Goal: Task Accomplishment & Management: Complete application form

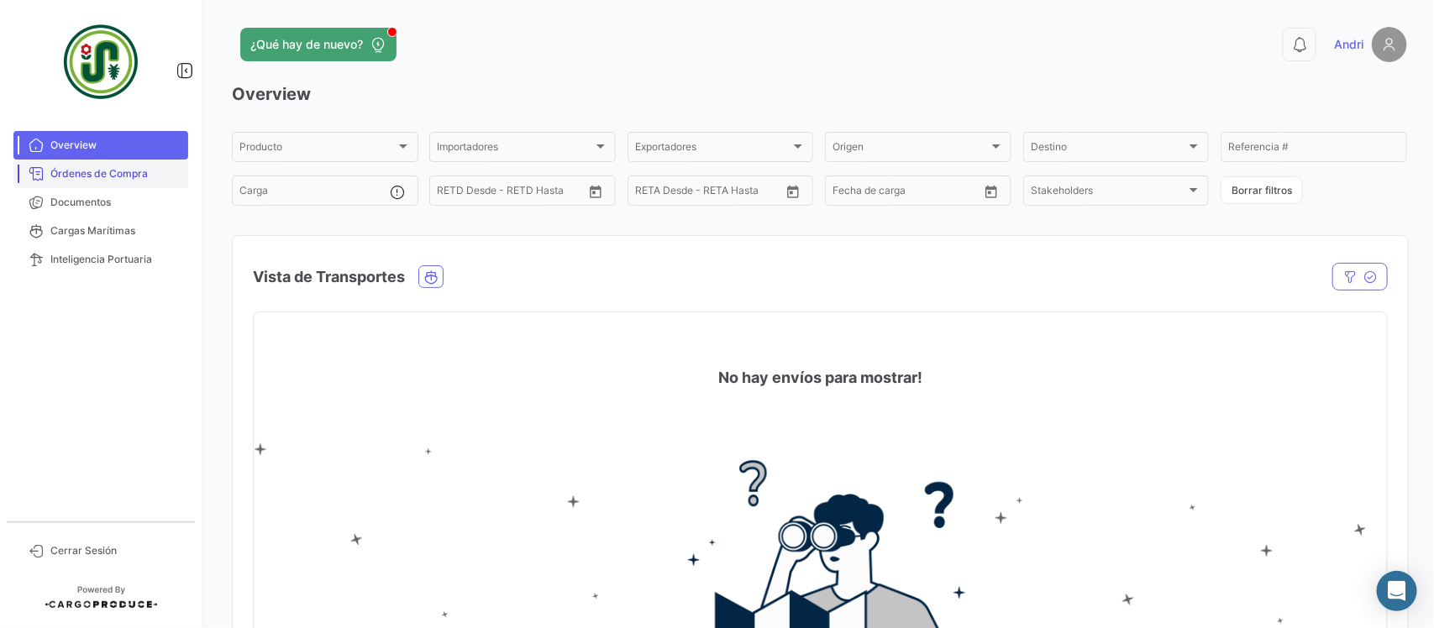
click at [131, 175] on span "Órdenes de Compra" at bounding box center [115, 173] width 131 height 15
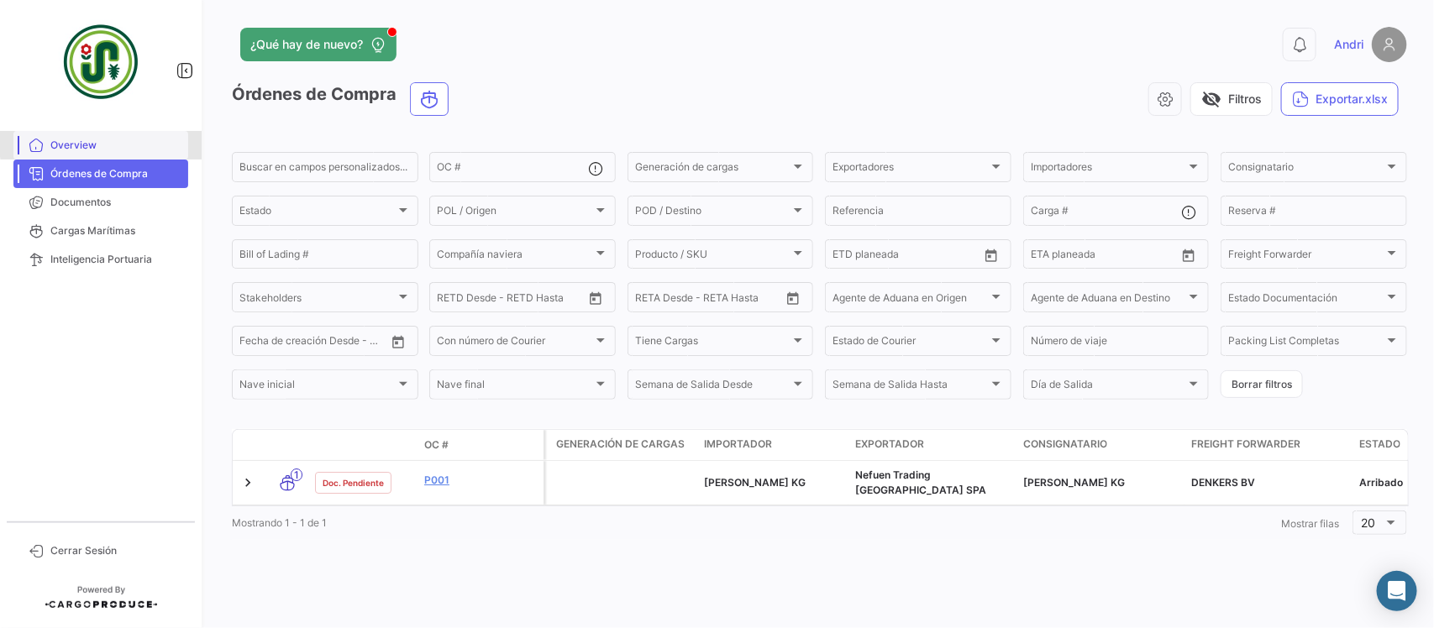
click at [145, 140] on span "Overview" at bounding box center [115, 145] width 131 height 15
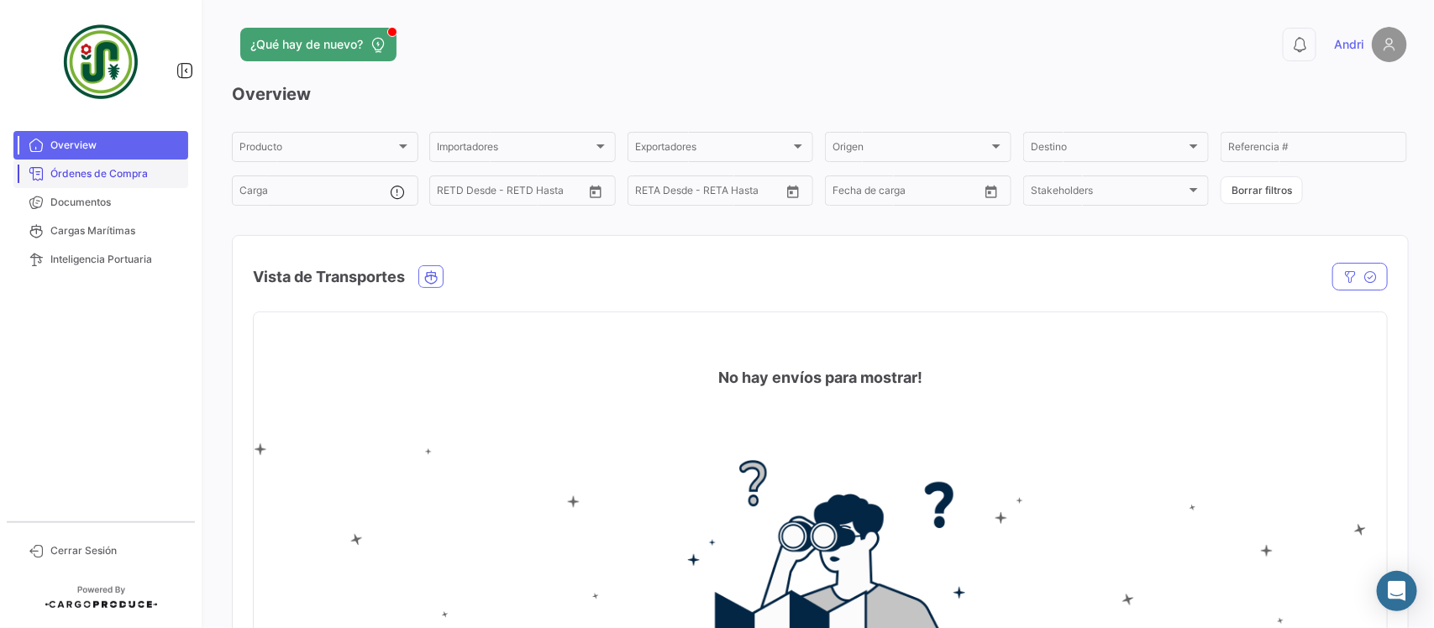
click at [147, 168] on span "Órdenes de Compra" at bounding box center [115, 173] width 131 height 15
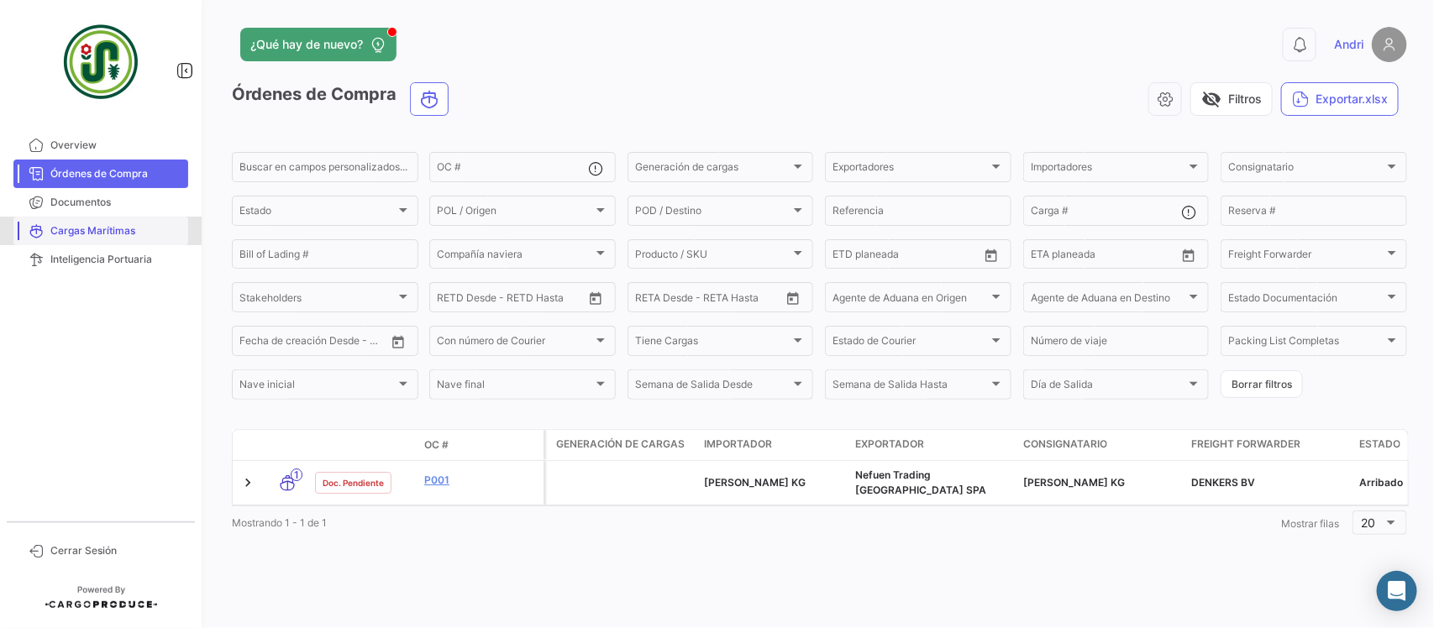
click at [127, 227] on span "Cargas Marítimas" at bounding box center [115, 230] width 131 height 15
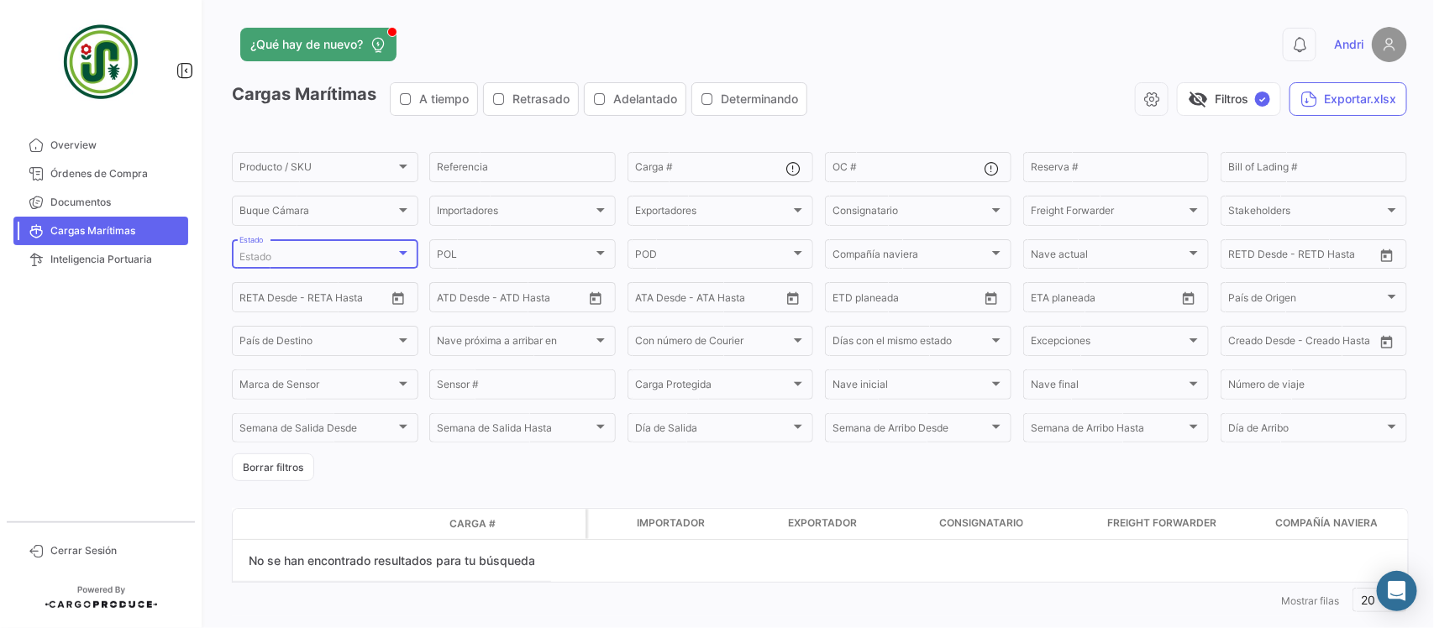
click at [319, 257] on div "Estado" at bounding box center [317, 257] width 156 height 12
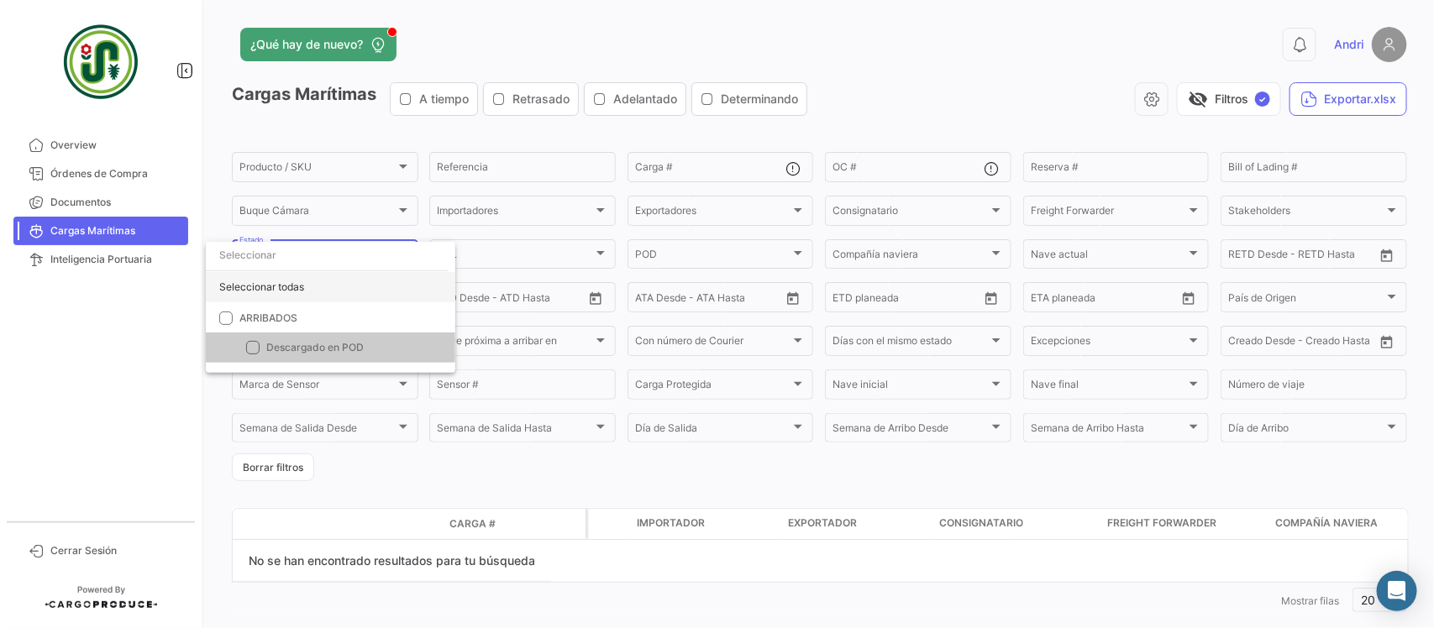
click at [308, 282] on div "Seleccionar todas" at bounding box center [330, 287] width 249 height 30
checkbox input "true"
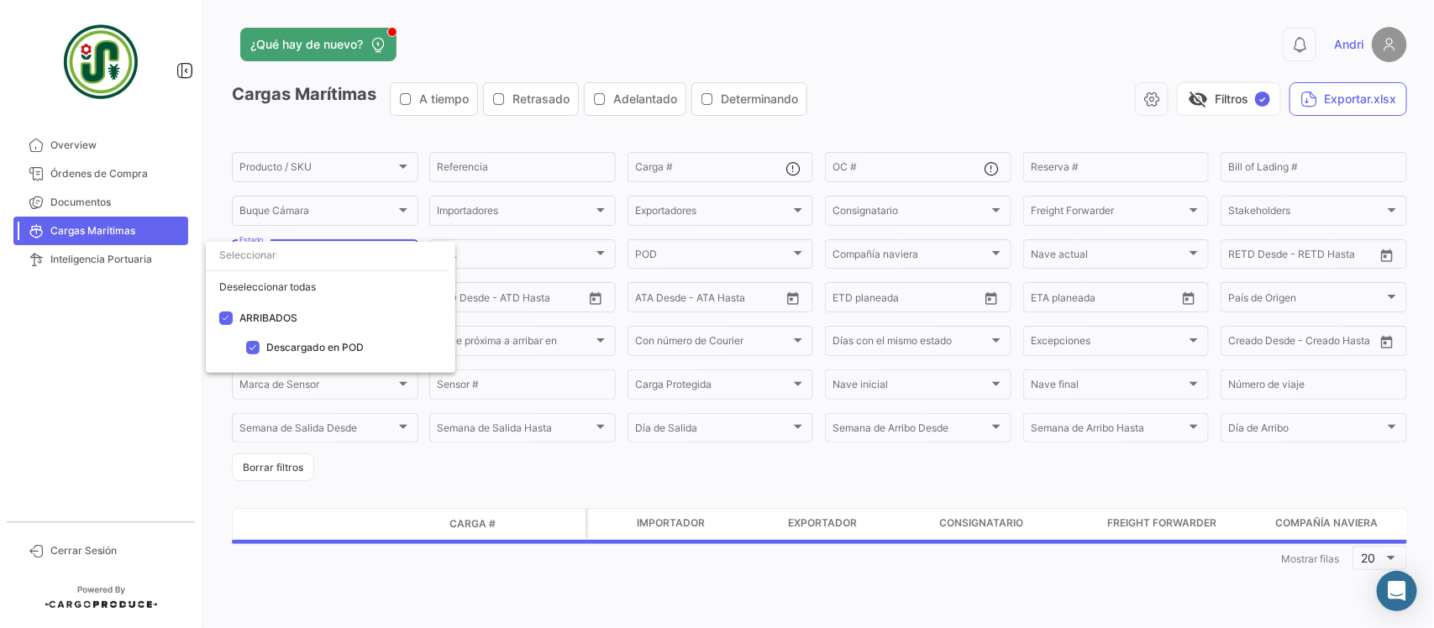
click at [144, 323] on div at bounding box center [717, 314] width 1434 height 628
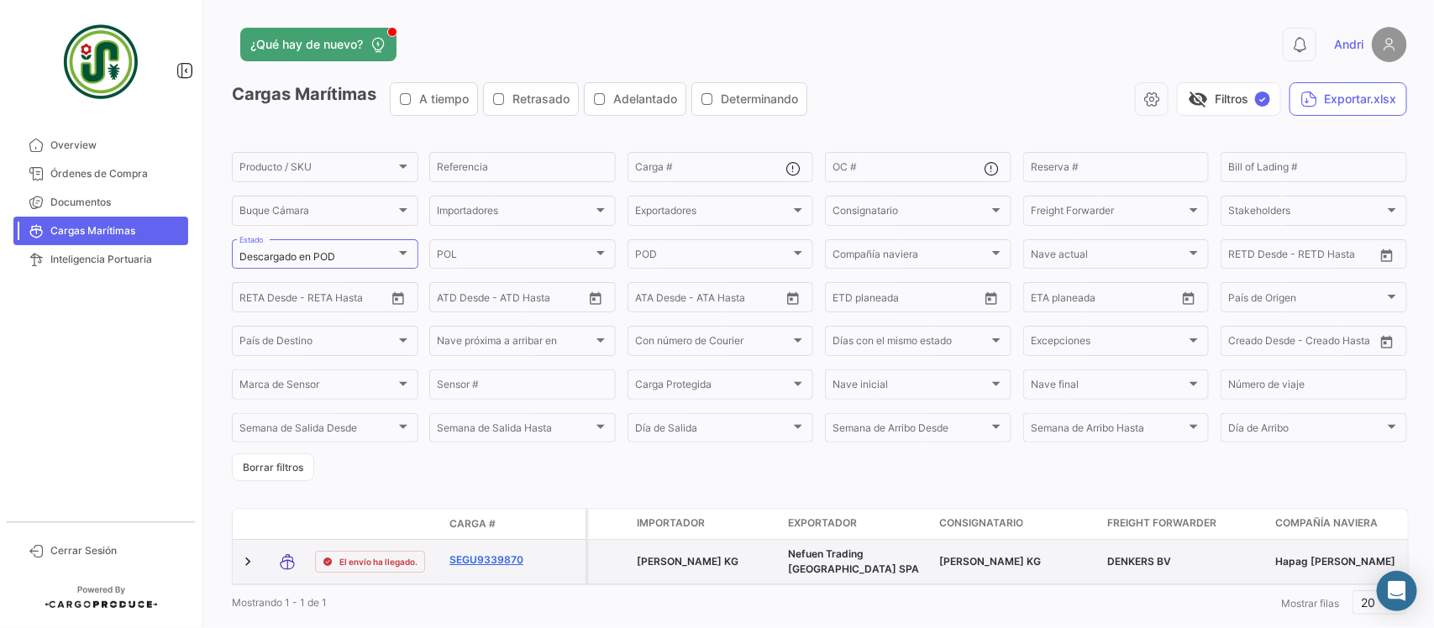
click at [492, 556] on link "SEGU9339870" at bounding box center [492, 560] width 87 height 15
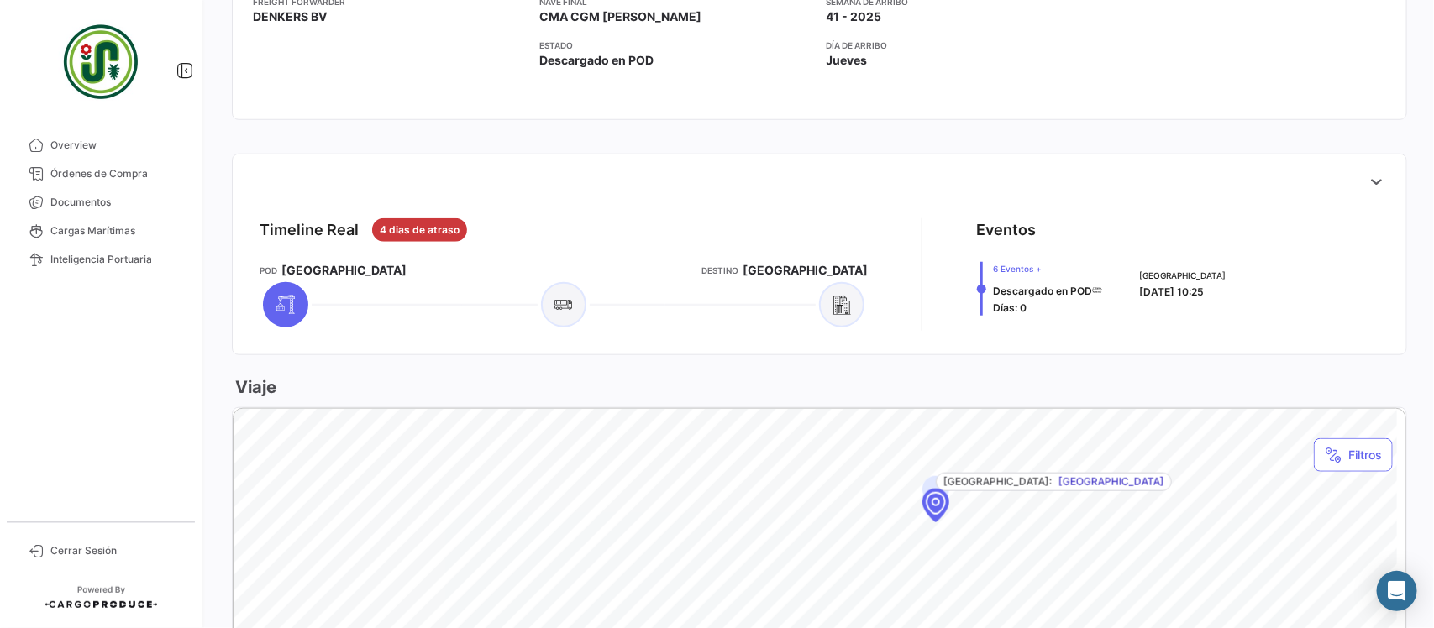
scroll to position [109, 0]
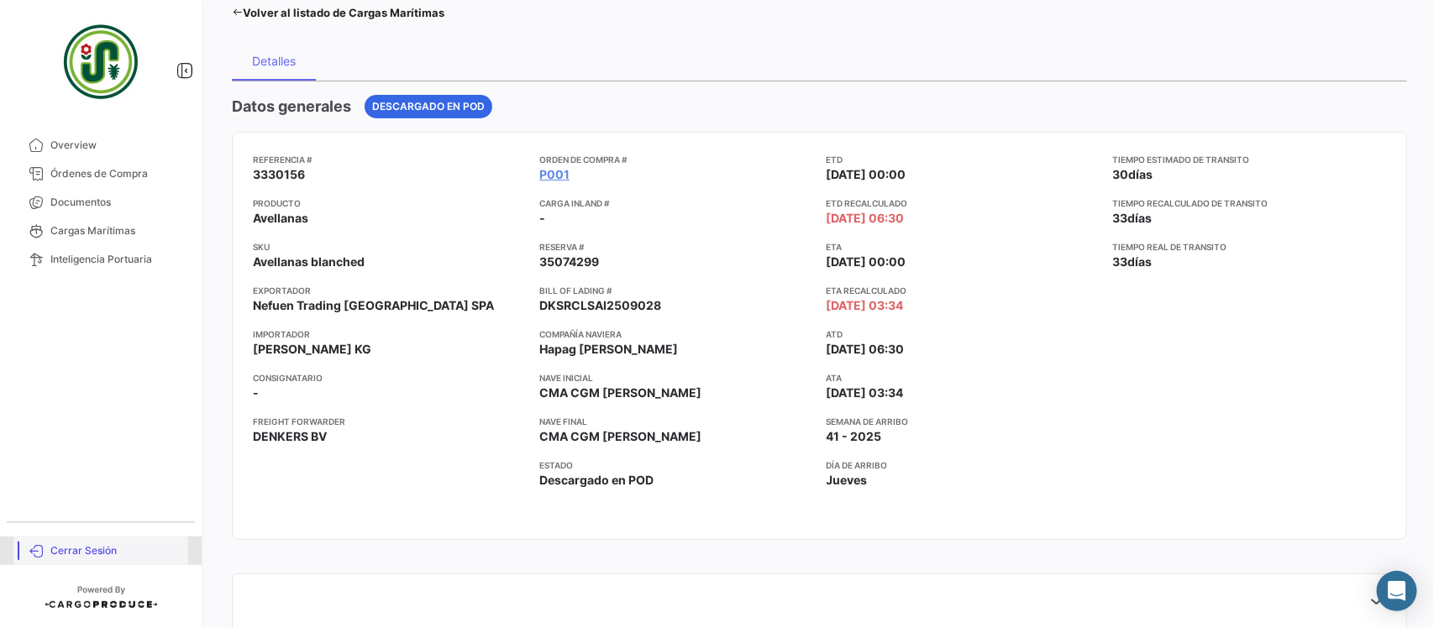
click at [92, 548] on span "Cerrar Sesión" at bounding box center [115, 550] width 131 height 15
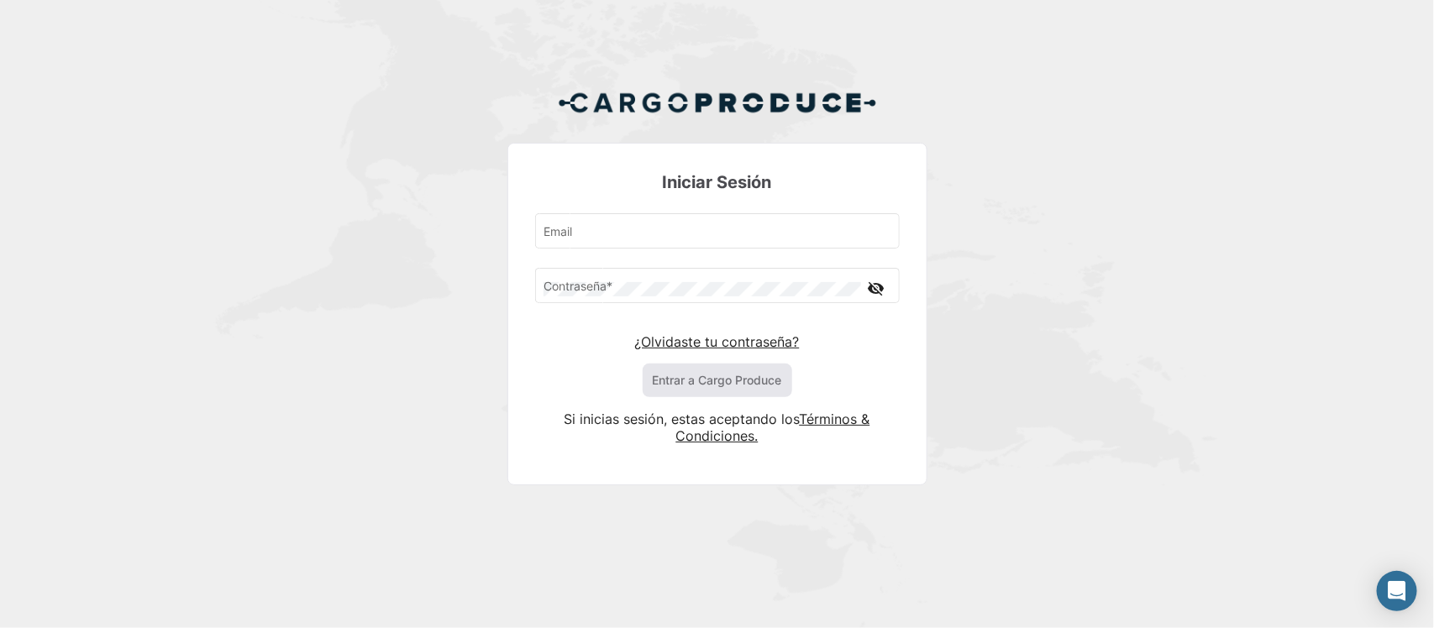
type input "[EMAIL_ADDRESS][DOMAIN_NAME]"
click at [710, 388] on button "Entrar a Cargo Produce" at bounding box center [717, 381] width 149 height 34
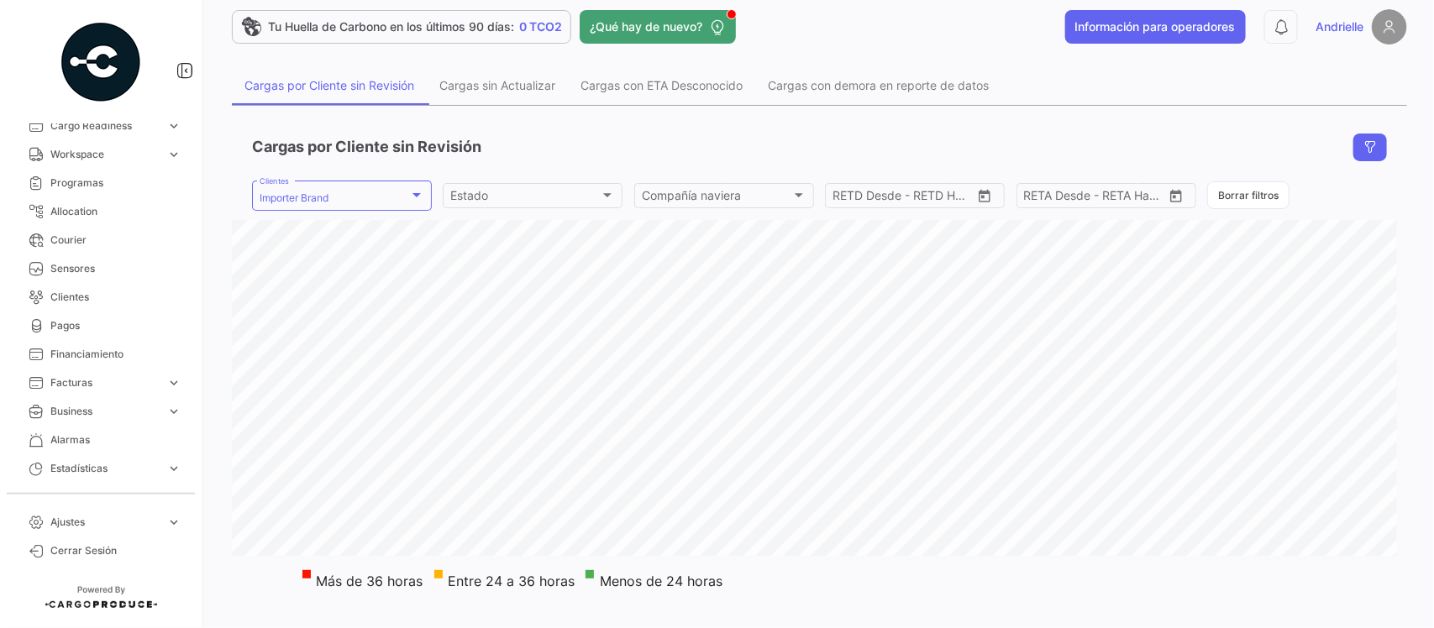
scroll to position [328, 0]
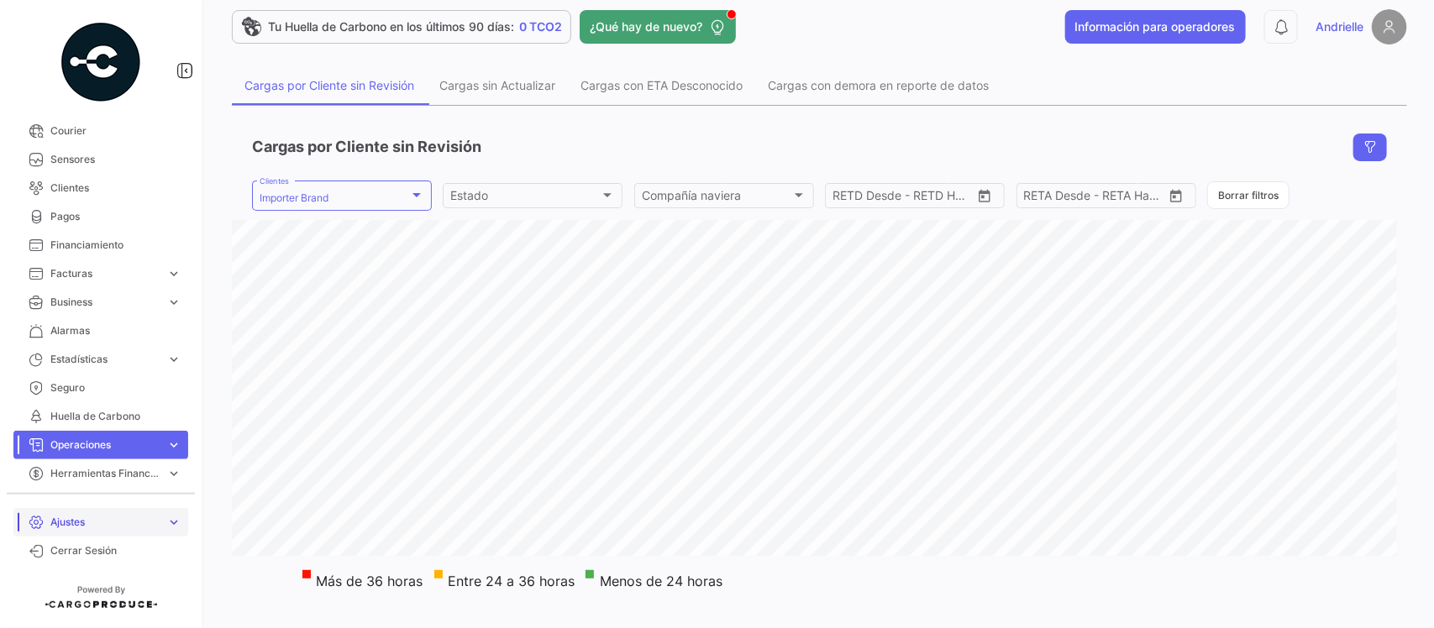
click at [66, 523] on span "Ajustes" at bounding box center [104, 522] width 109 height 15
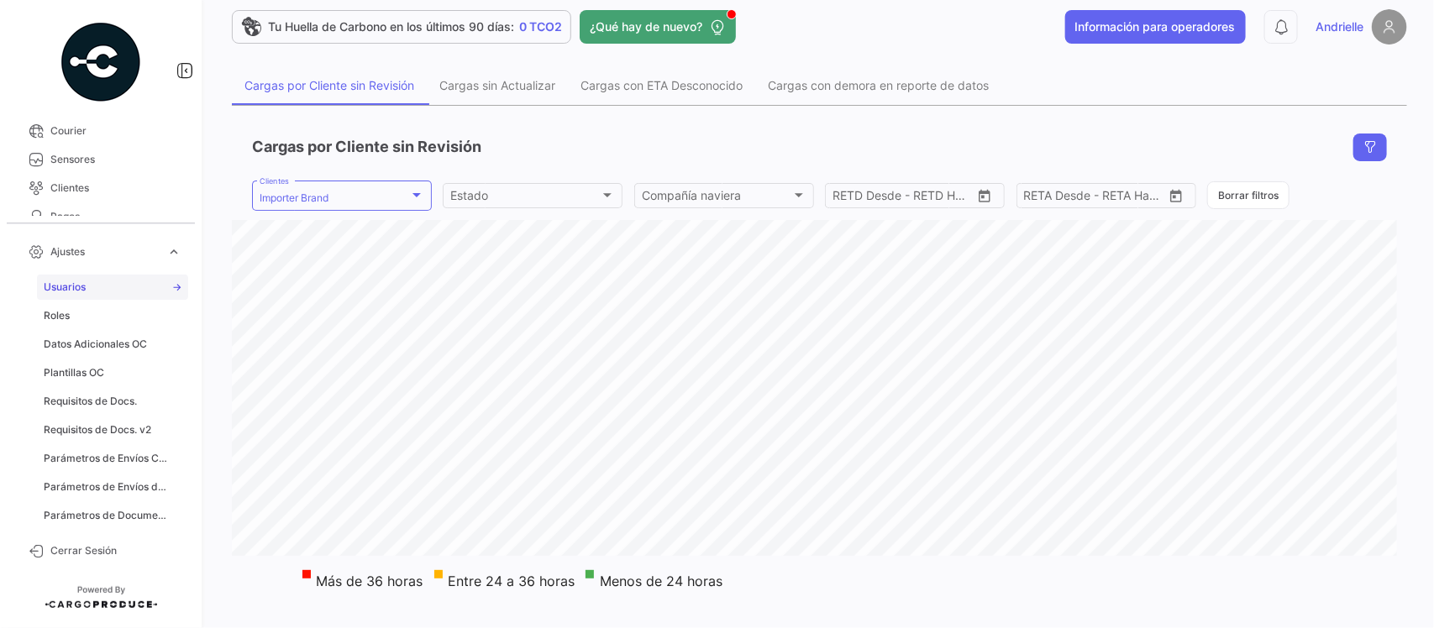
click at [102, 292] on link "Usuarios" at bounding box center [112, 287] width 151 height 25
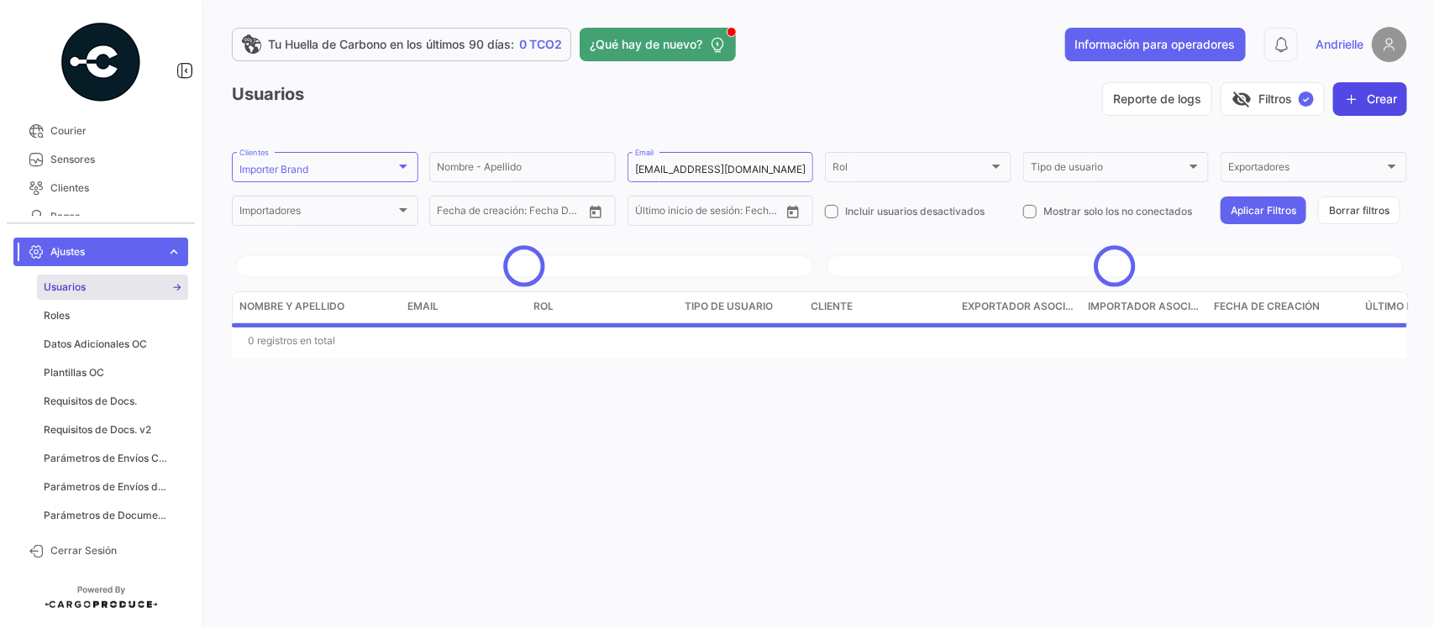
click at [1378, 97] on button "Crear" at bounding box center [1370, 99] width 74 height 34
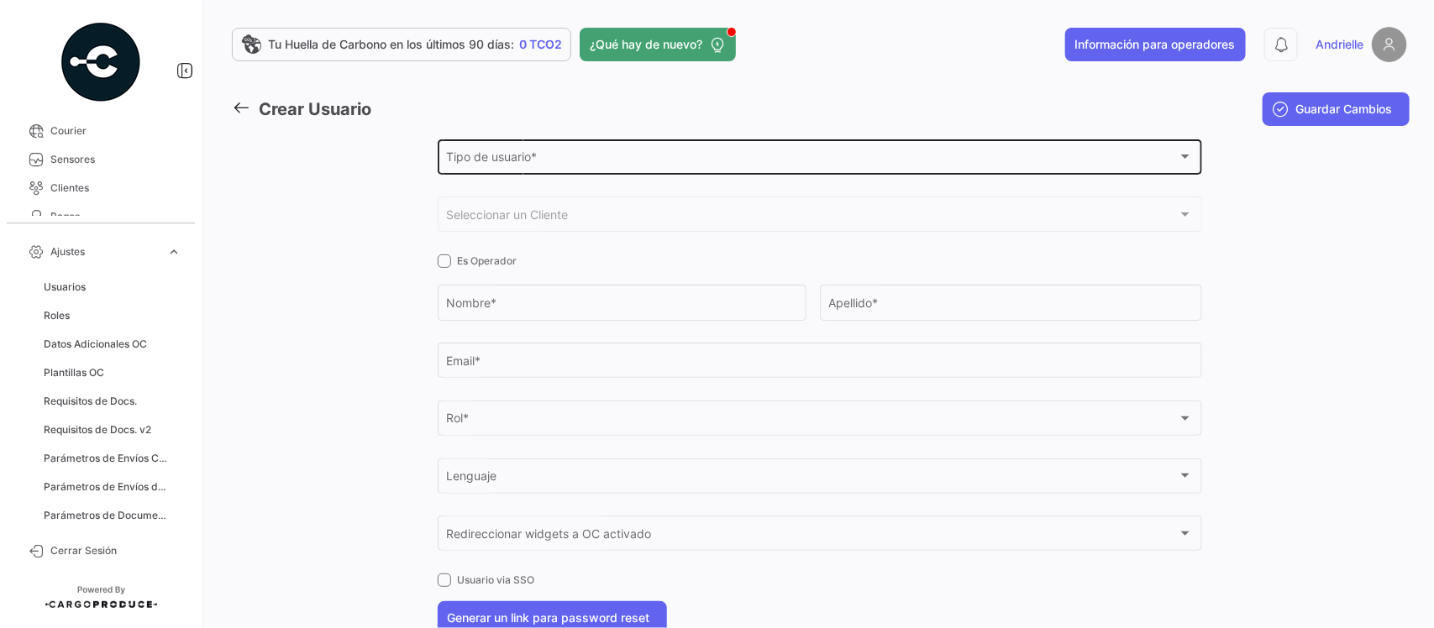
click at [494, 168] on div "Tipo de usuario * Tipo de usuario *" at bounding box center [819, 155] width 747 height 39
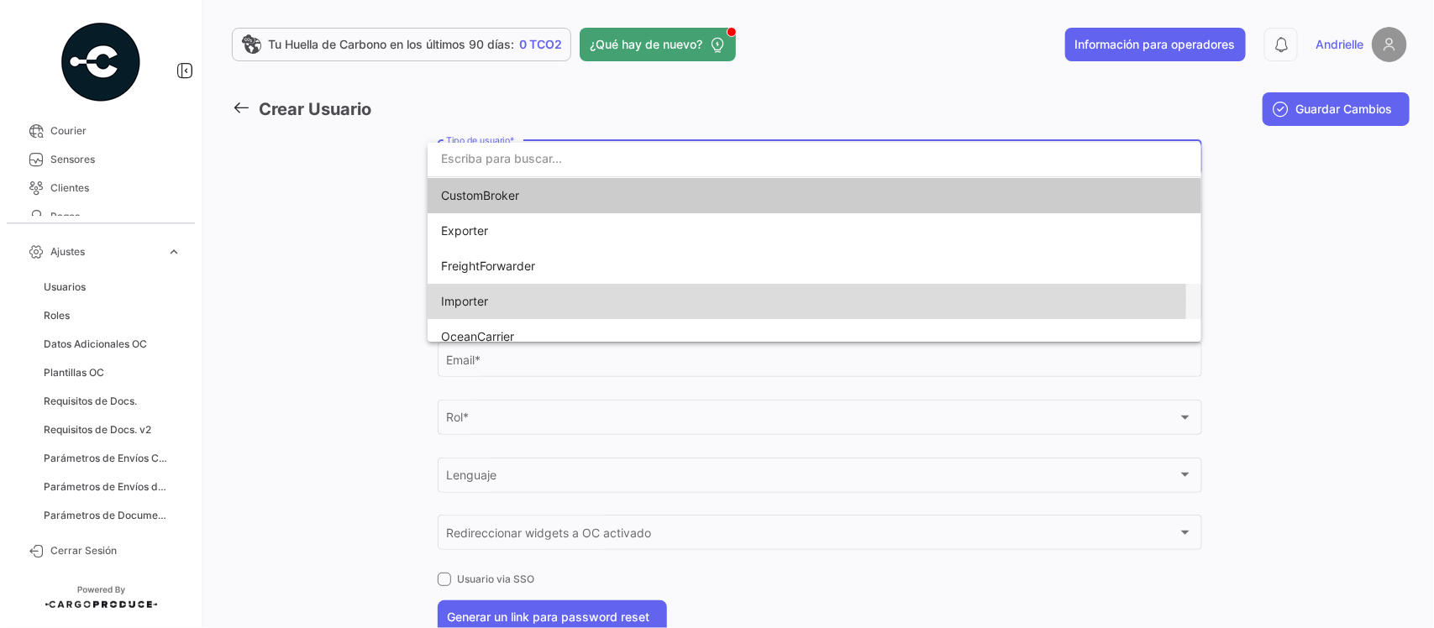
click at [504, 300] on span "Importer" at bounding box center [558, 301] width 235 height 35
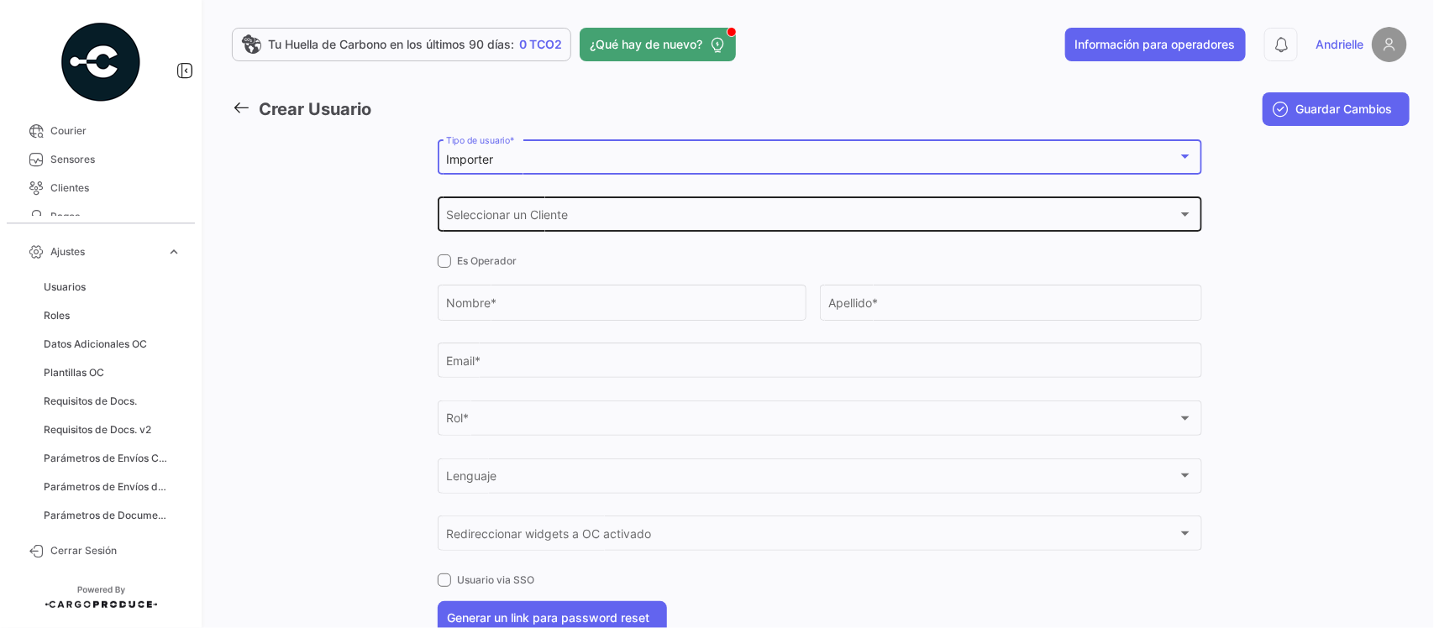
click at [508, 208] on div "Seleccionar un Cliente Seleccionar un Cliente" at bounding box center [819, 213] width 747 height 39
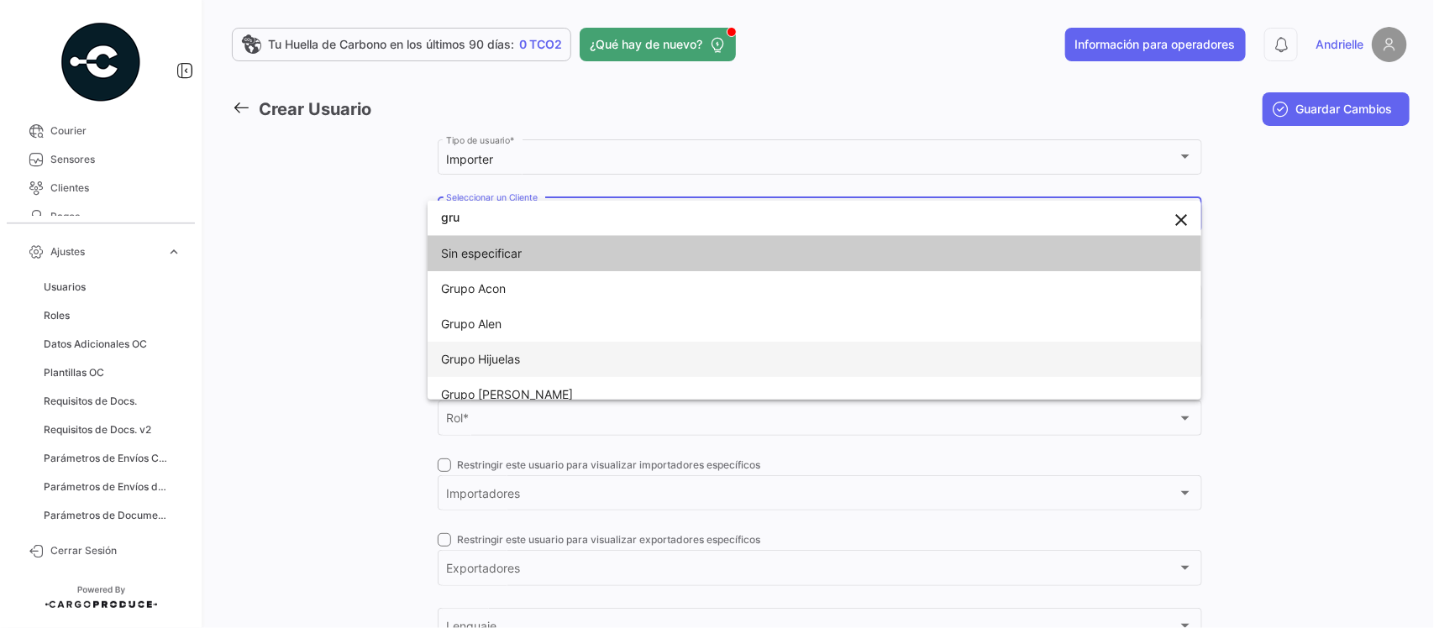
type input "gru"
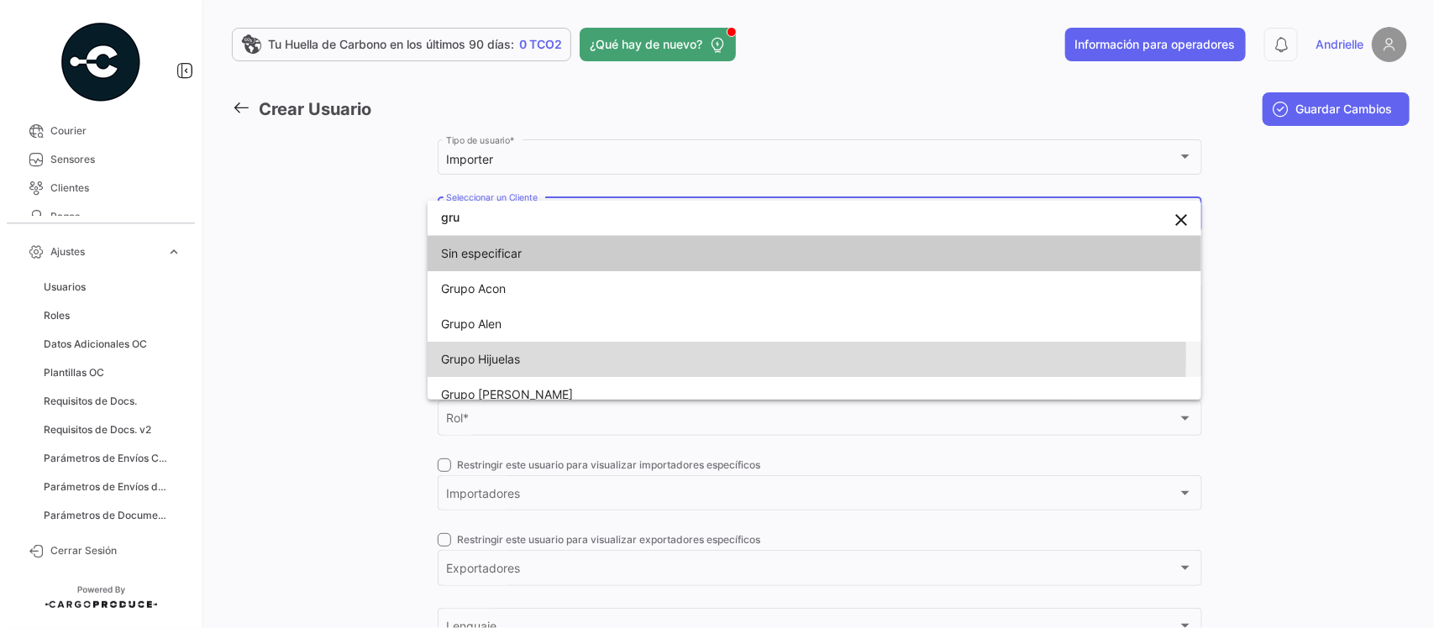
click at [530, 354] on span "Grupo Hijuelas" at bounding box center [558, 359] width 235 height 35
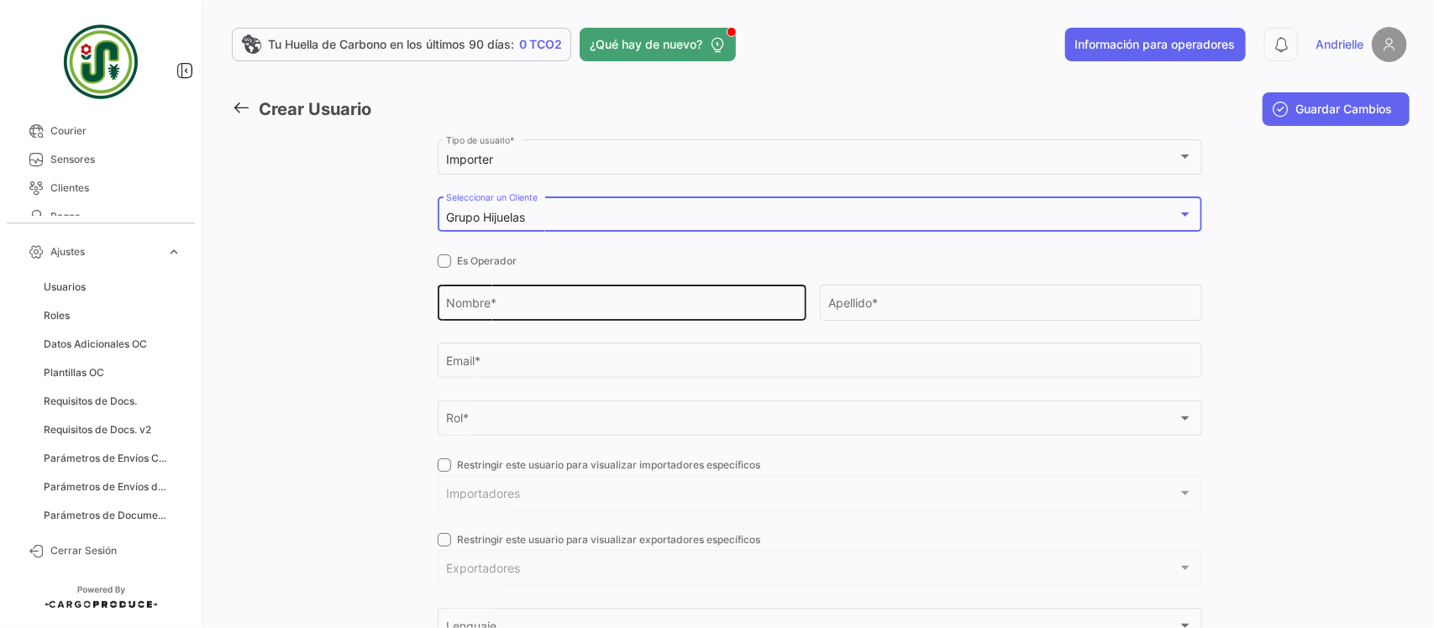
click at [506, 312] on input "Nombre *" at bounding box center [621, 306] width 351 height 14
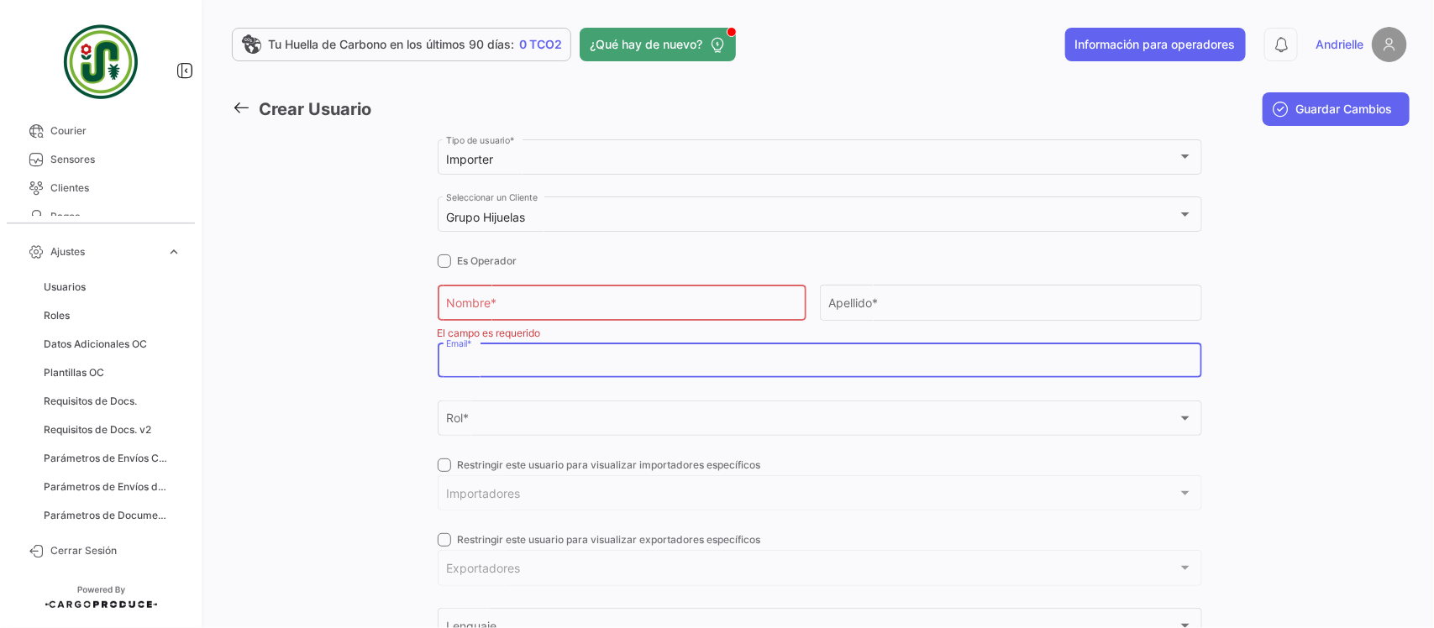
click at [485, 364] on input "Email *" at bounding box center [819, 364] width 747 height 14
paste input "[EMAIL_ADDRESS][DOMAIN_NAME]"
type input "[EMAIL_ADDRESS][DOMAIN_NAME]"
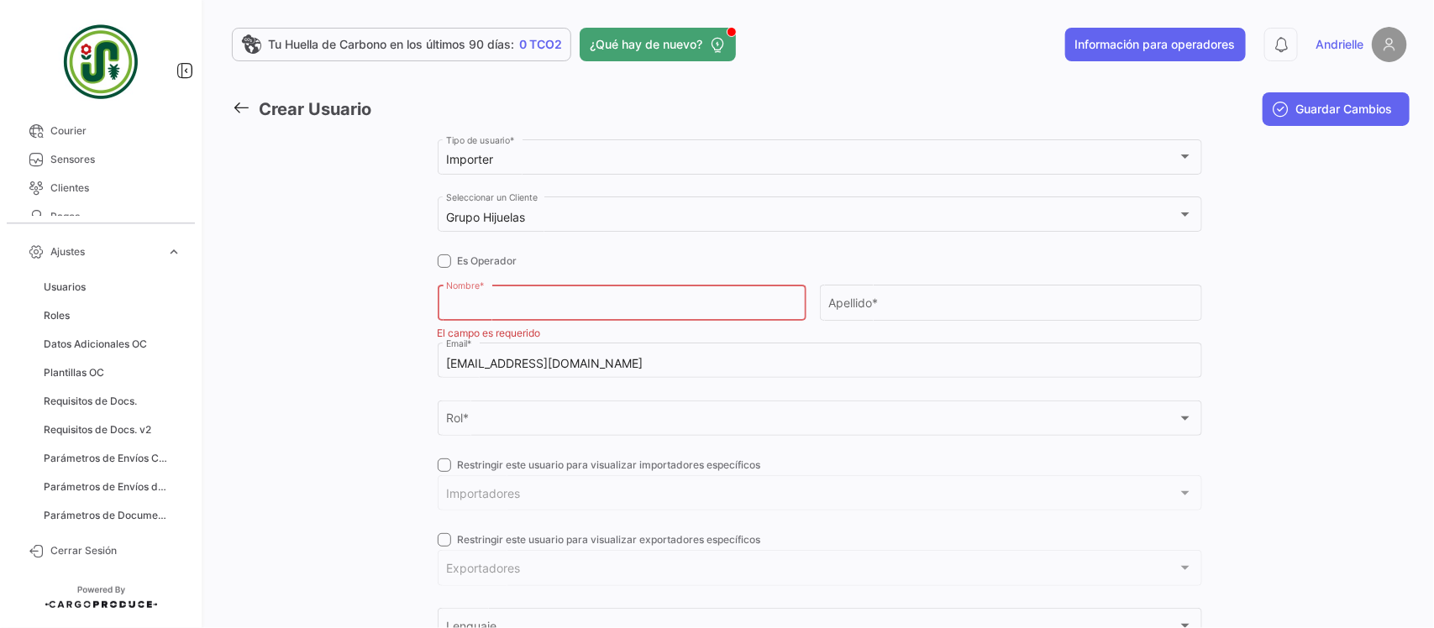
click at [493, 303] on input "Nombre *" at bounding box center [621, 306] width 351 height 14
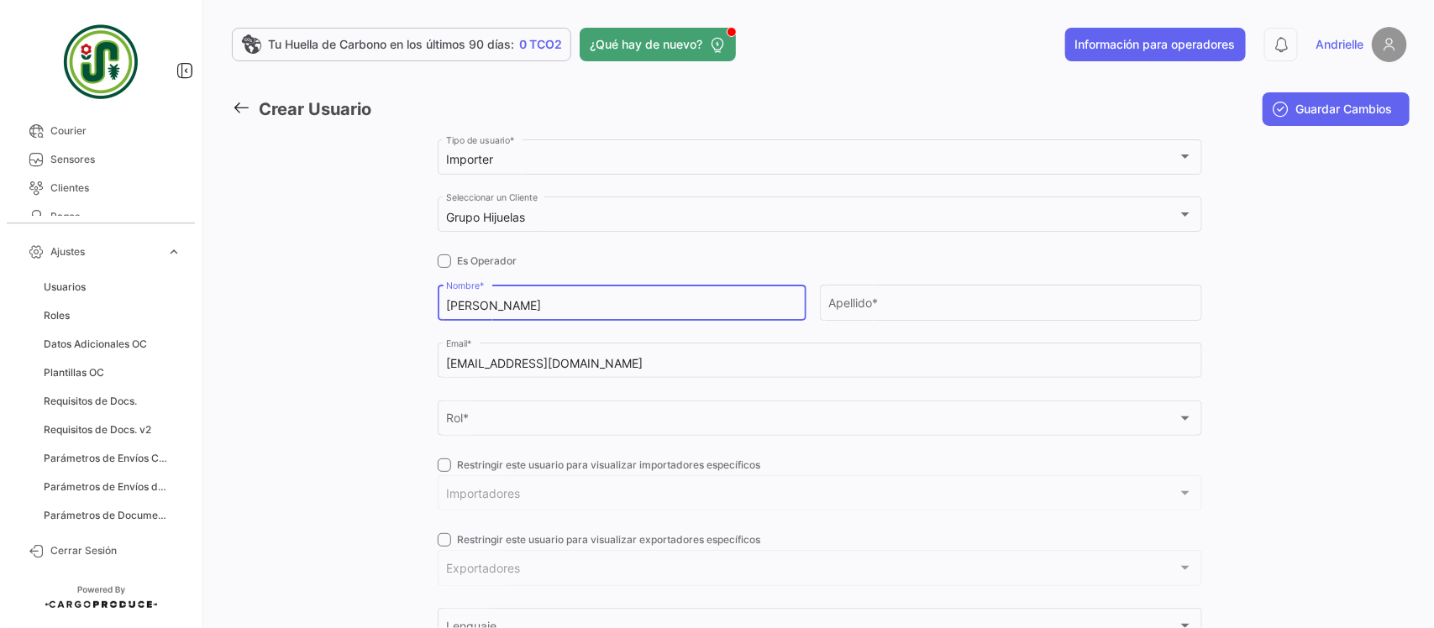
type input "[PERSON_NAME]"
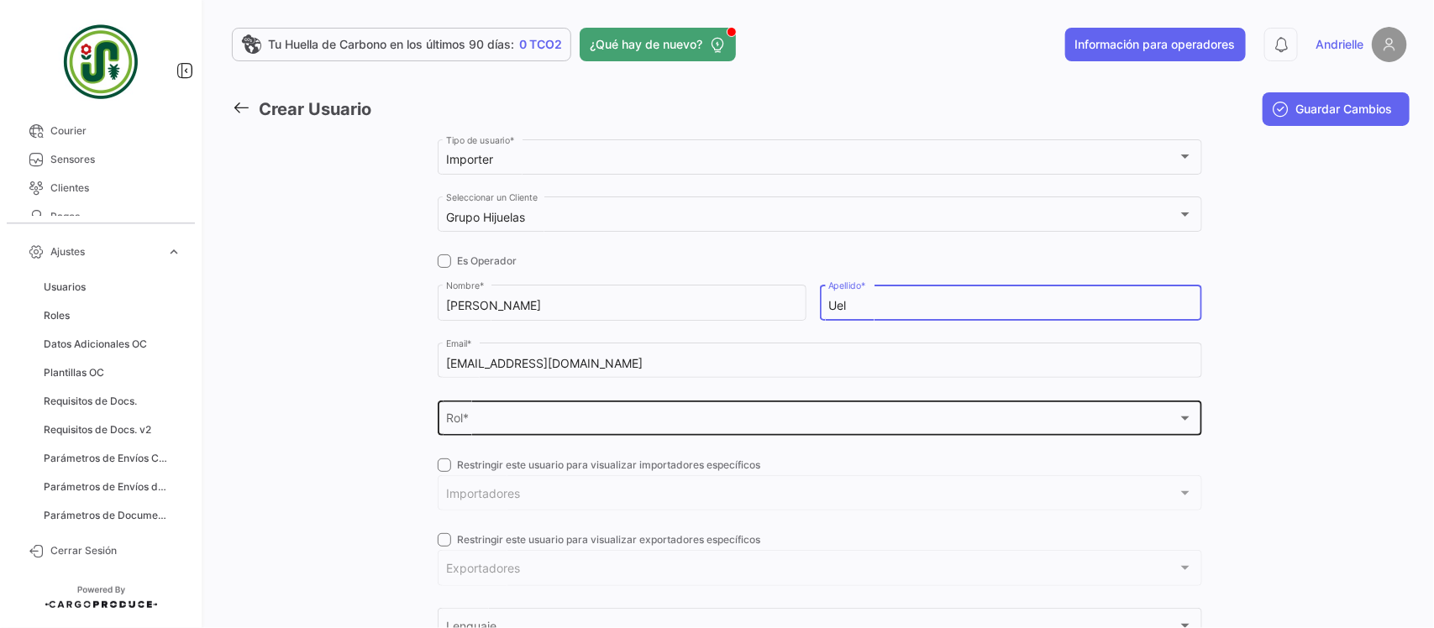
type input "Uel"
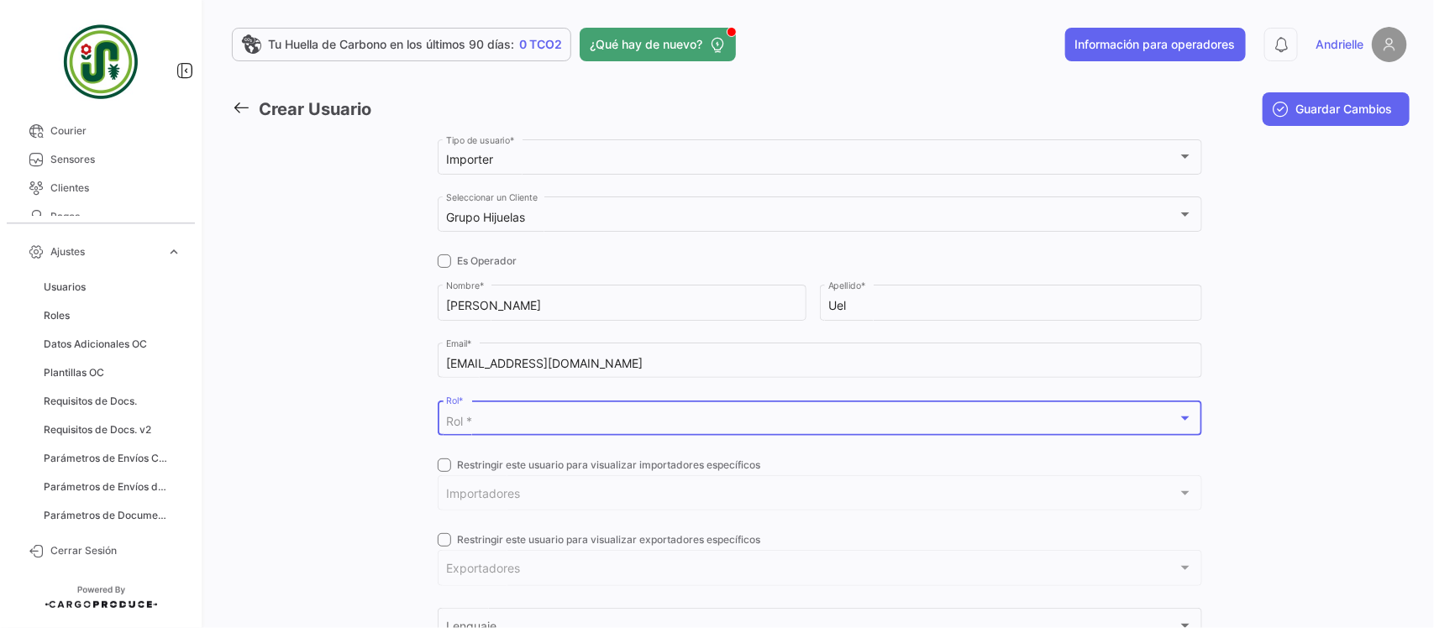
click at [627, 418] on div "Rol *" at bounding box center [812, 422] width 732 height 14
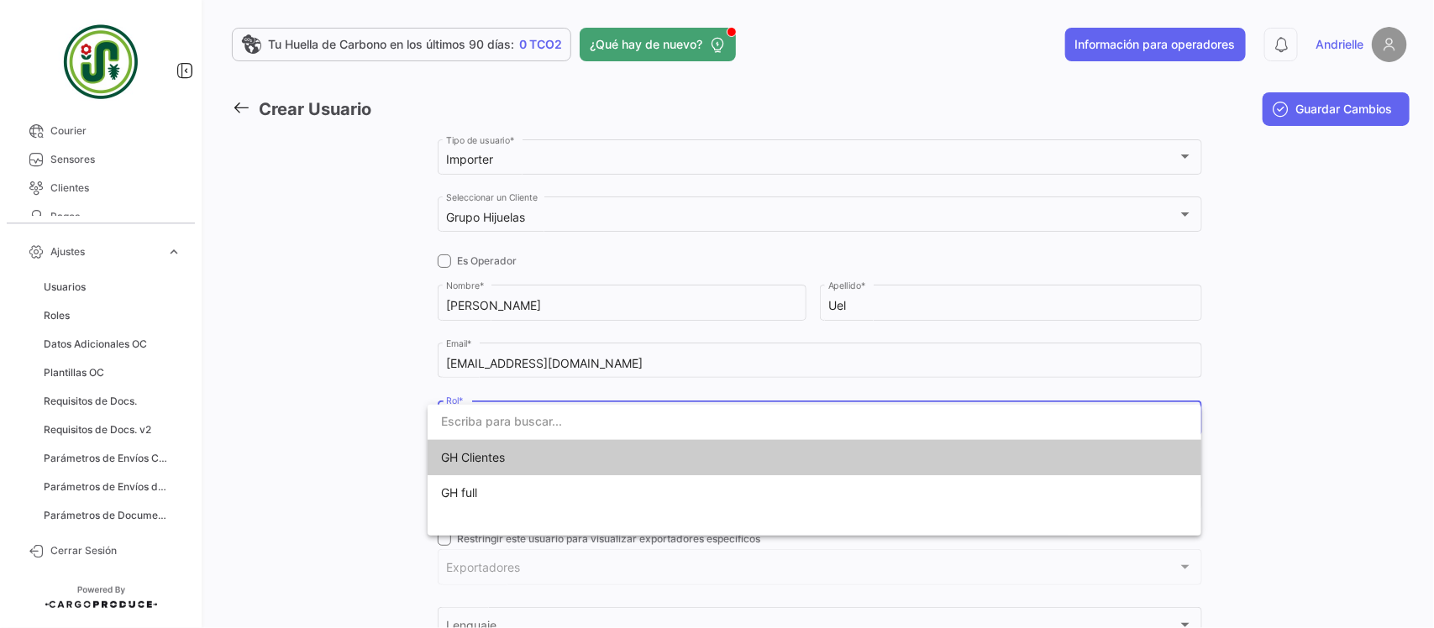
click at [480, 464] on span "GH Clientes" at bounding box center [473, 457] width 64 height 14
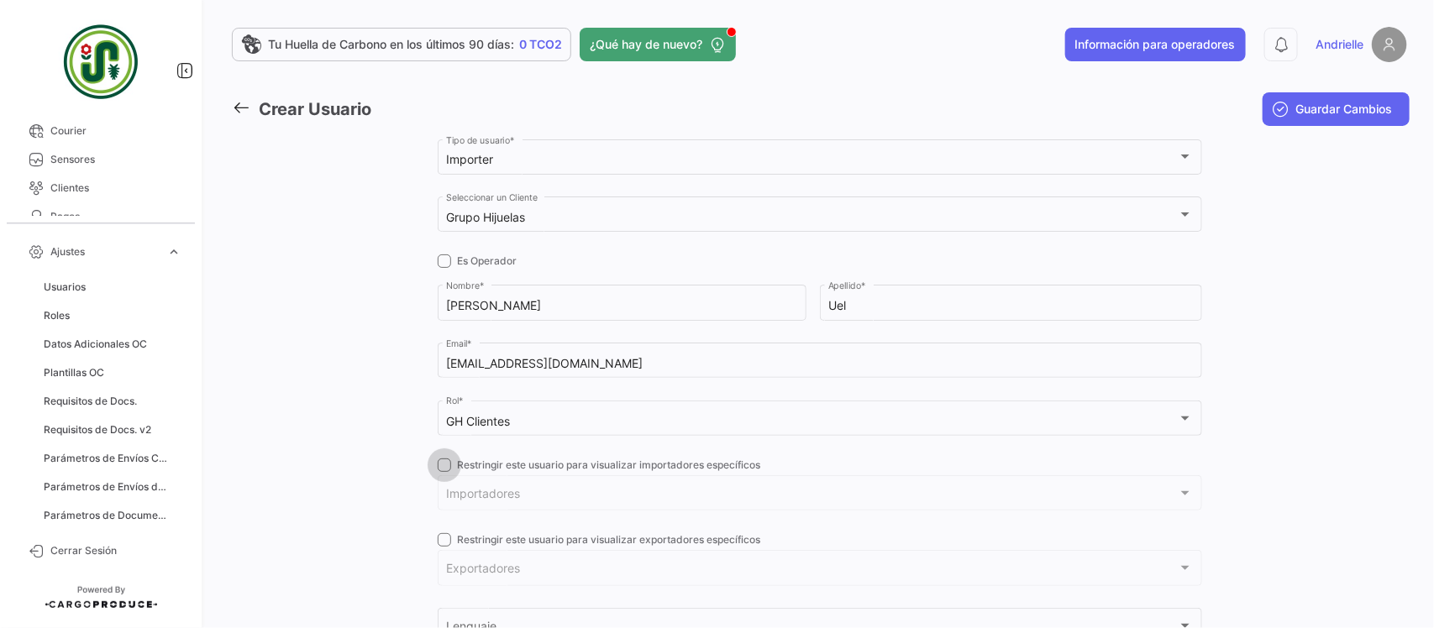
drag, startPoint x: 435, startPoint y: 464, endPoint x: 456, endPoint y: 487, distance: 30.9
click at [438, 469] on span at bounding box center [444, 465] width 13 height 13
click at [443, 472] on input "Restringir este usuario para visualizar importadores específicos" at bounding box center [443, 472] width 1 height 1
checkbox input "true"
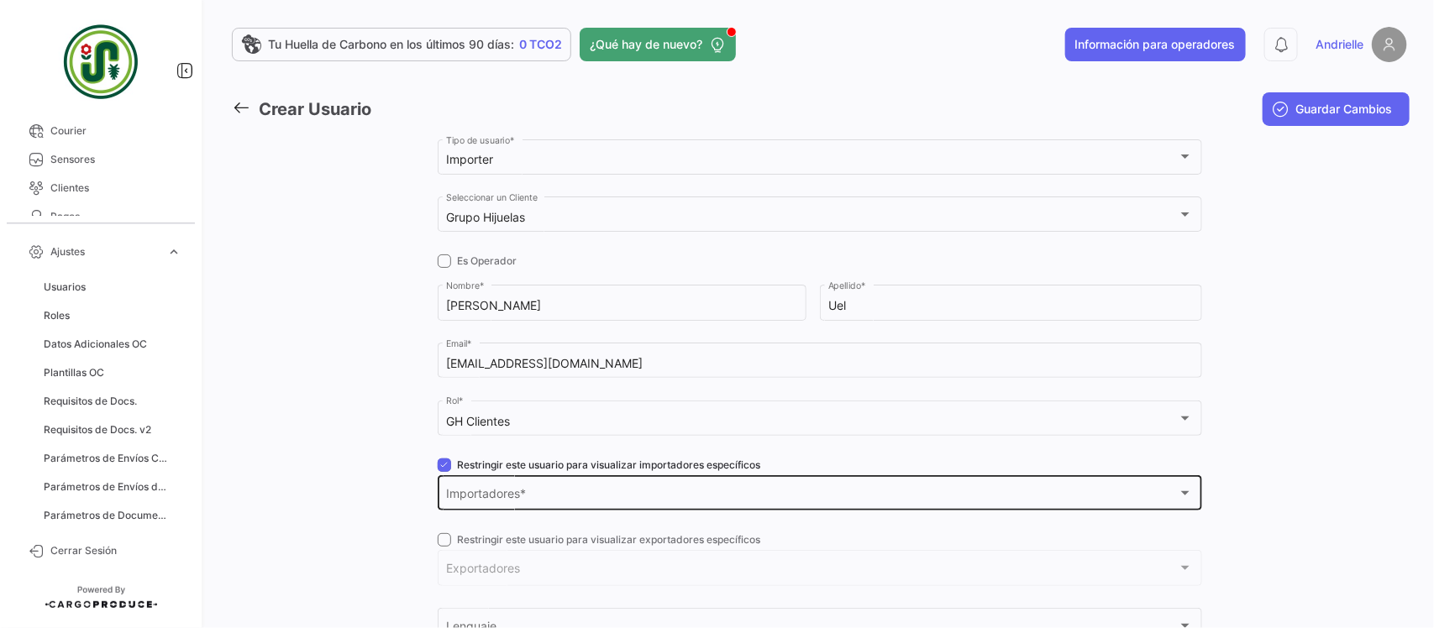
click at [466, 494] on span "Importadores" at bounding box center [812, 497] width 732 height 14
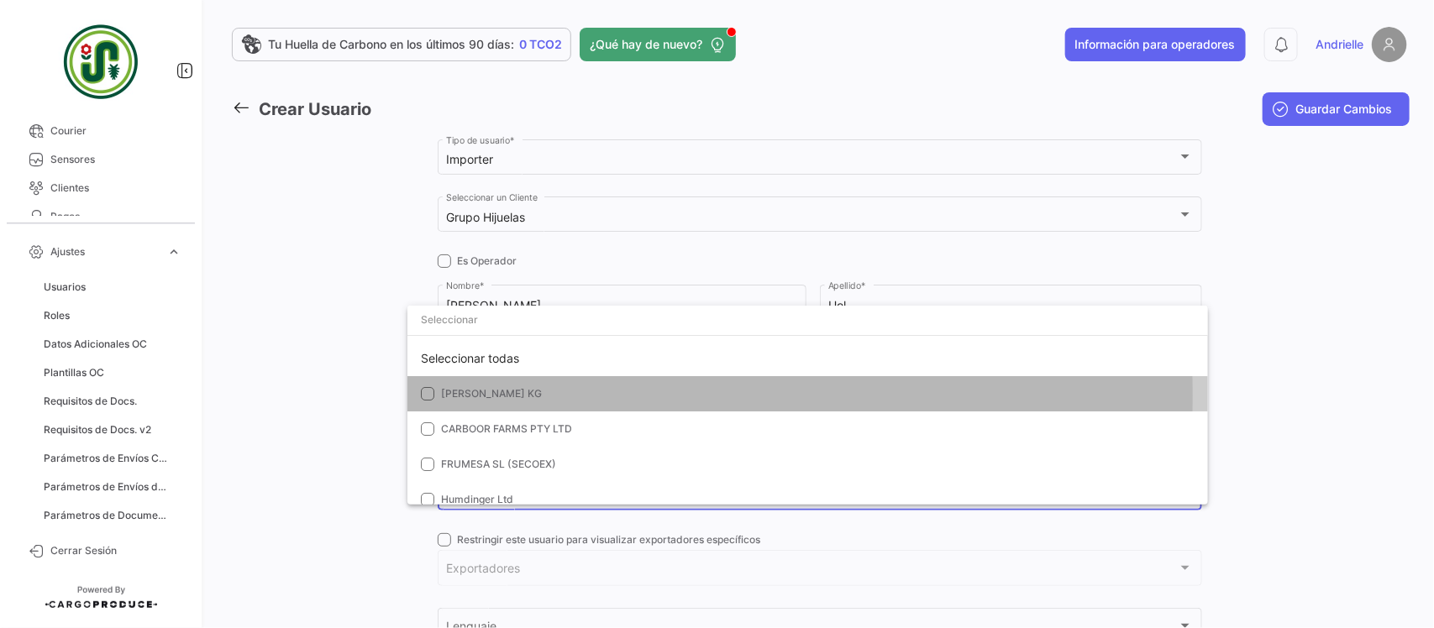
drag, startPoint x: 513, startPoint y: 396, endPoint x: 401, endPoint y: 416, distance: 114.3
click at [513, 400] on span "[PERSON_NAME] KG" at bounding box center [558, 393] width 235 height 15
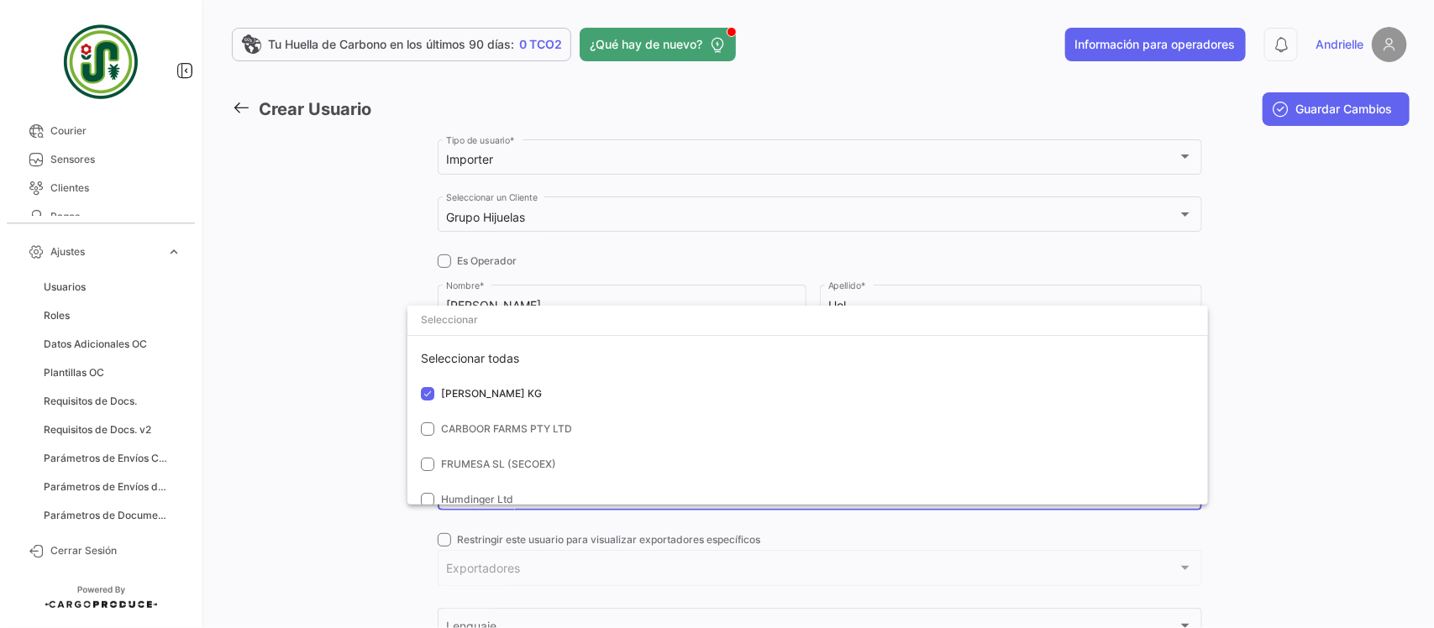
drag, startPoint x: 354, startPoint y: 430, endPoint x: 366, endPoint y: 439, distance: 15.0
click at [354, 431] on div at bounding box center [717, 314] width 1434 height 628
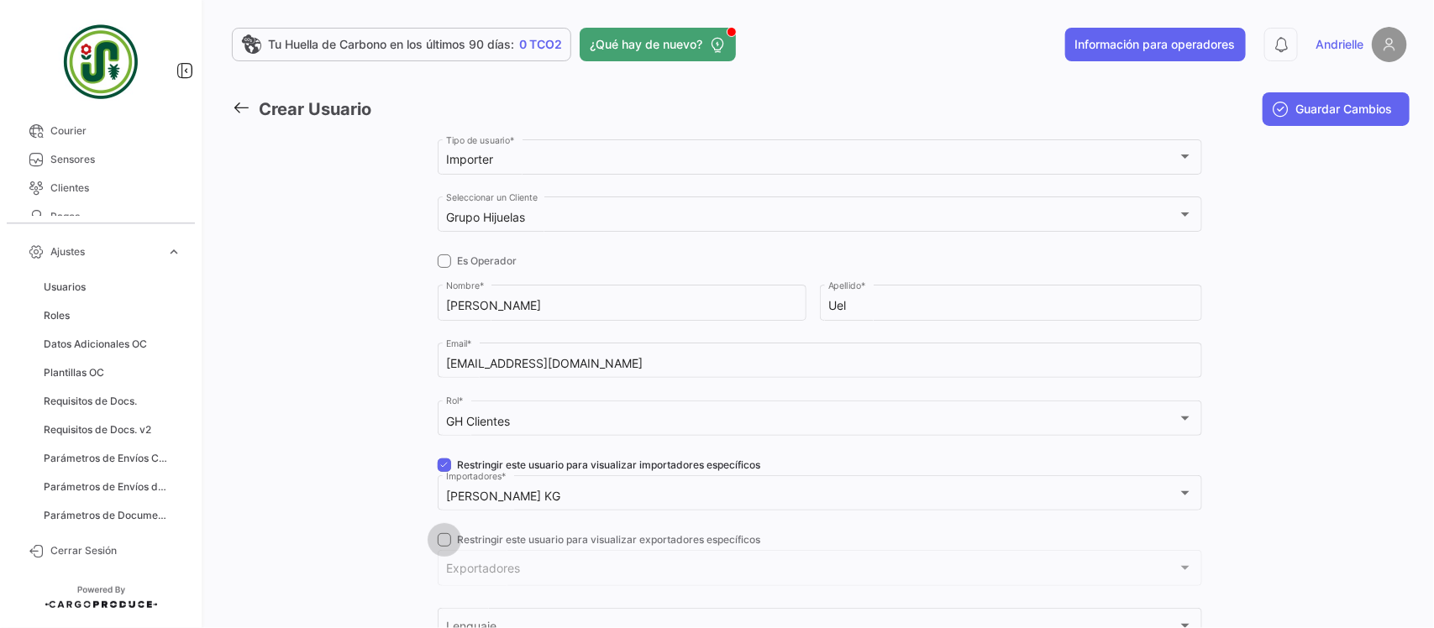
drag, startPoint x: 437, startPoint y: 543, endPoint x: 483, endPoint y: 577, distance: 57.6
click at [438, 544] on span at bounding box center [444, 539] width 13 height 13
click at [443, 547] on input "Restringir este usuario para visualizar exportadores específicos" at bounding box center [443, 547] width 1 height 1
checkbox input "true"
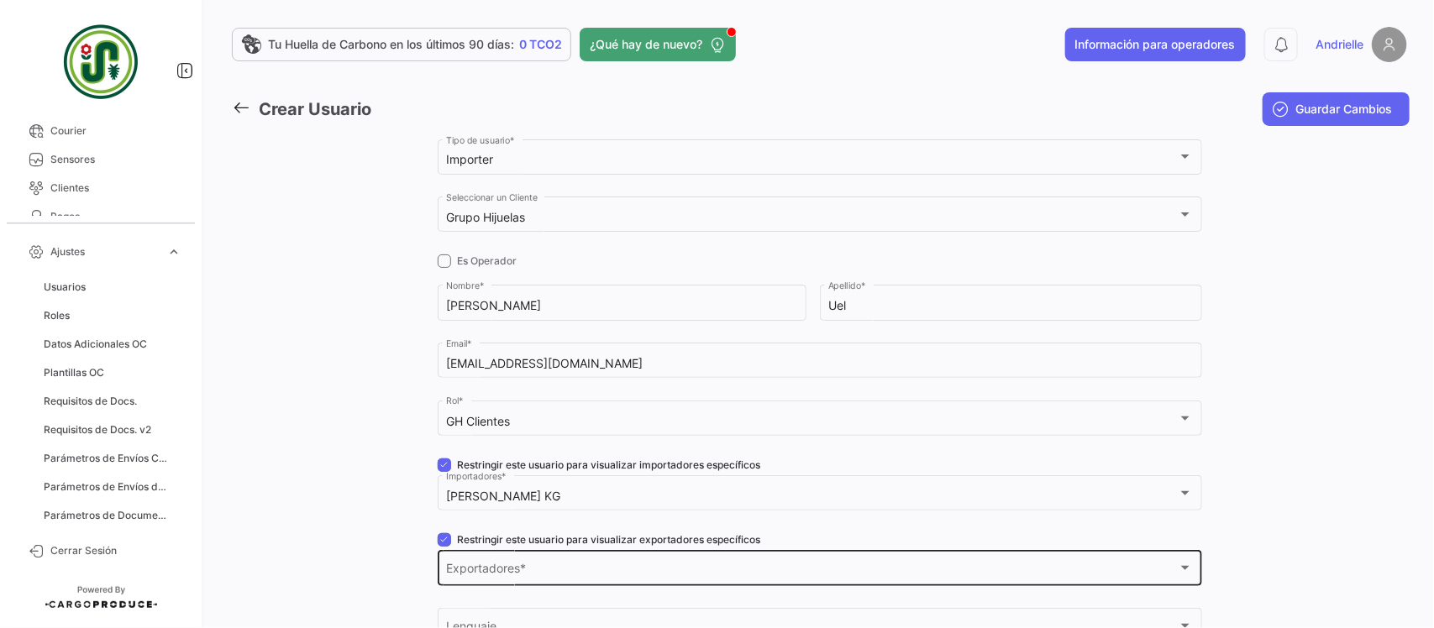
click at [484, 577] on span "Exportadores" at bounding box center [812, 571] width 732 height 14
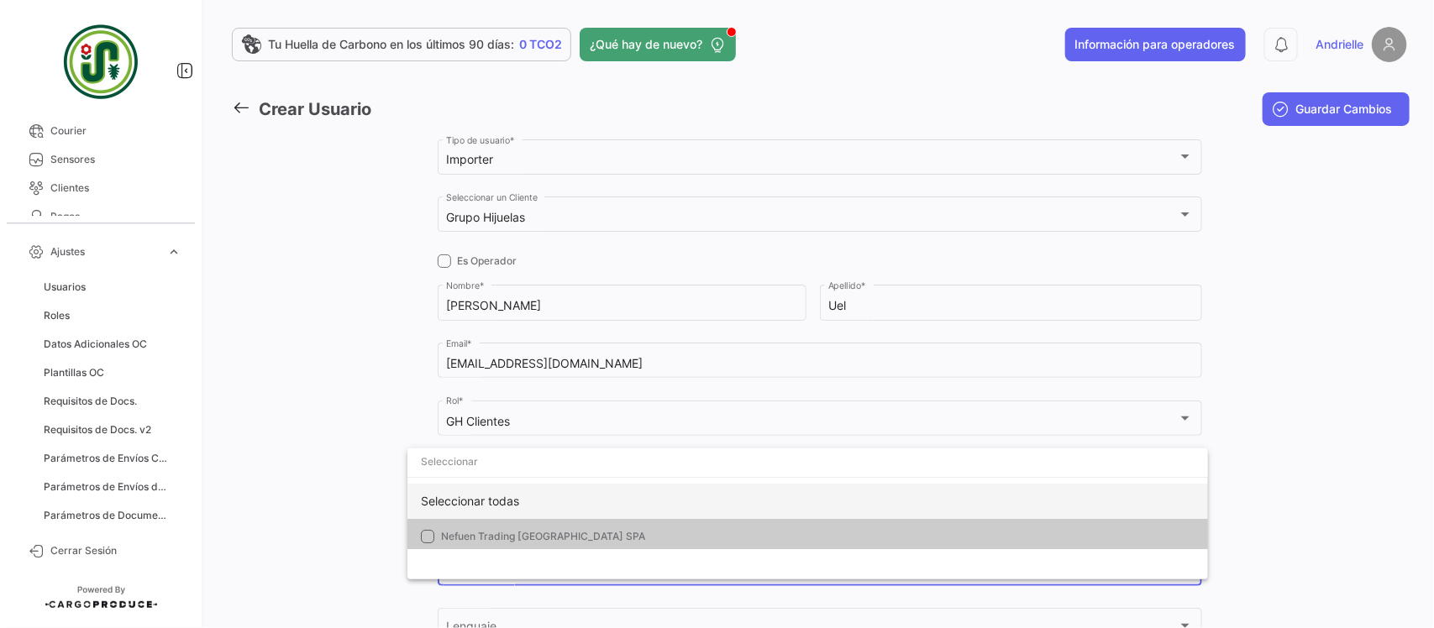
click at [475, 497] on div "Seleccionar todas" at bounding box center [807, 501] width 800 height 35
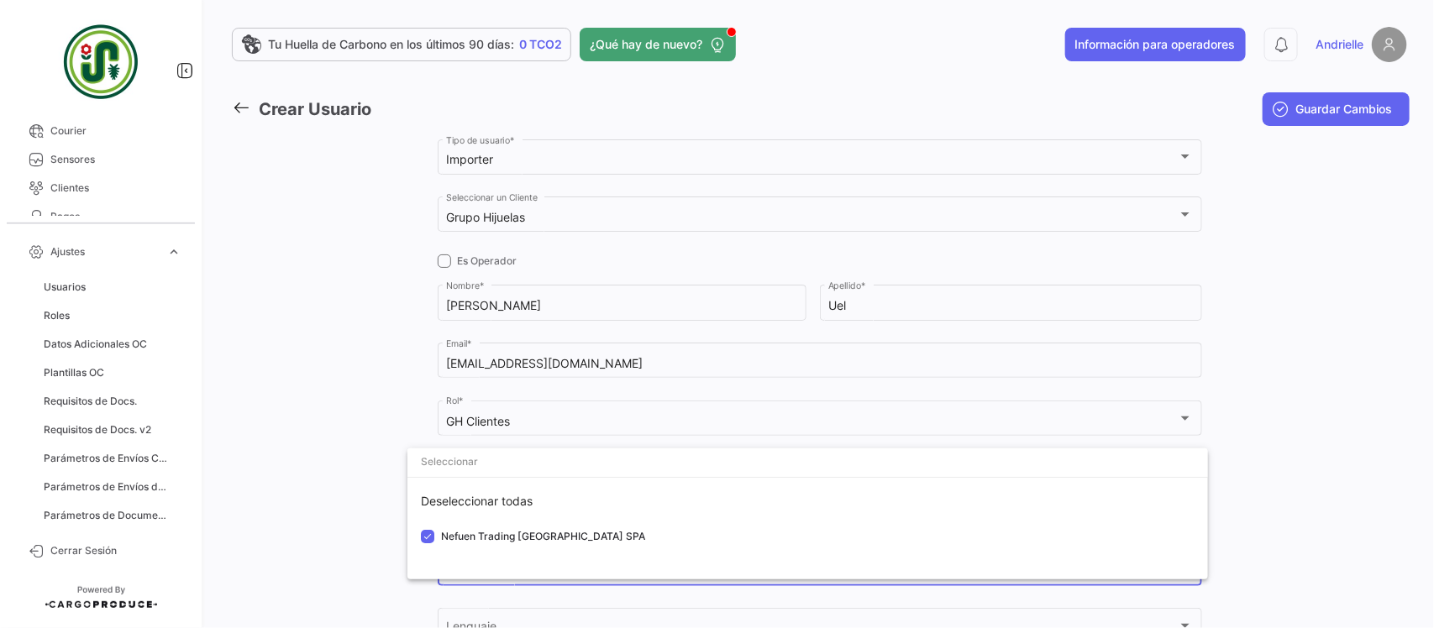
click at [346, 509] on div at bounding box center [717, 314] width 1434 height 628
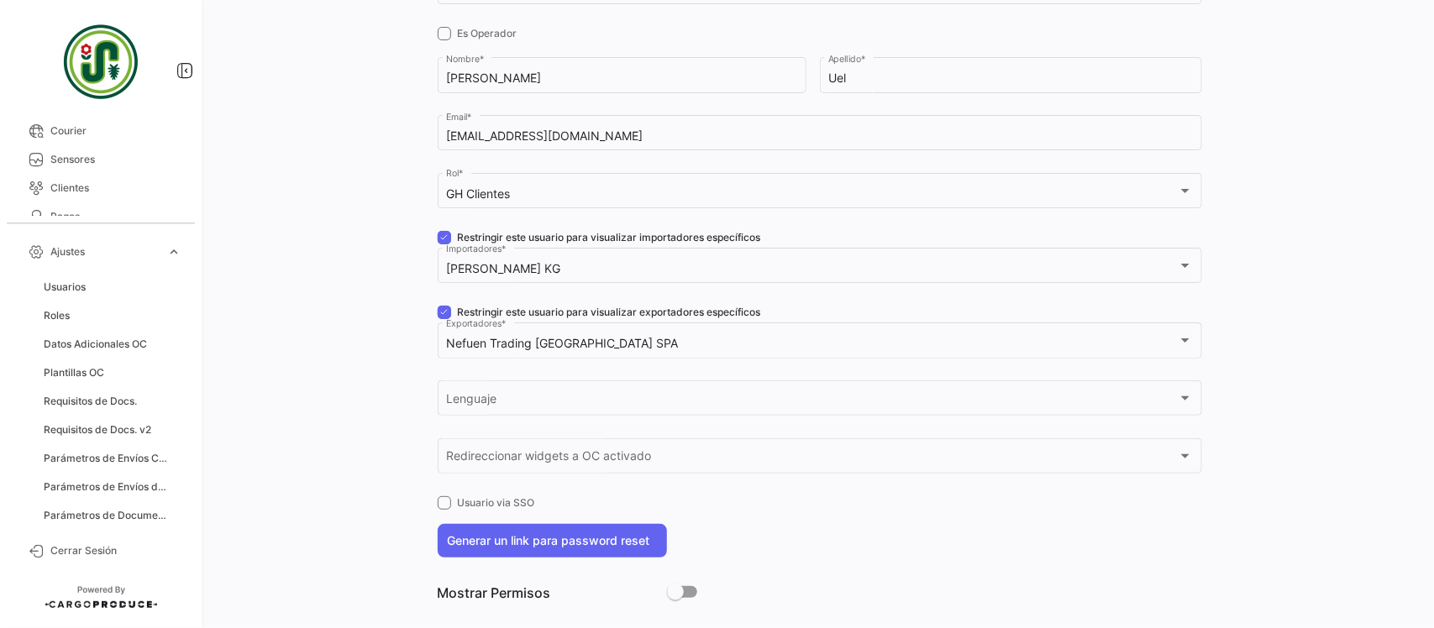
scroll to position [253, 0]
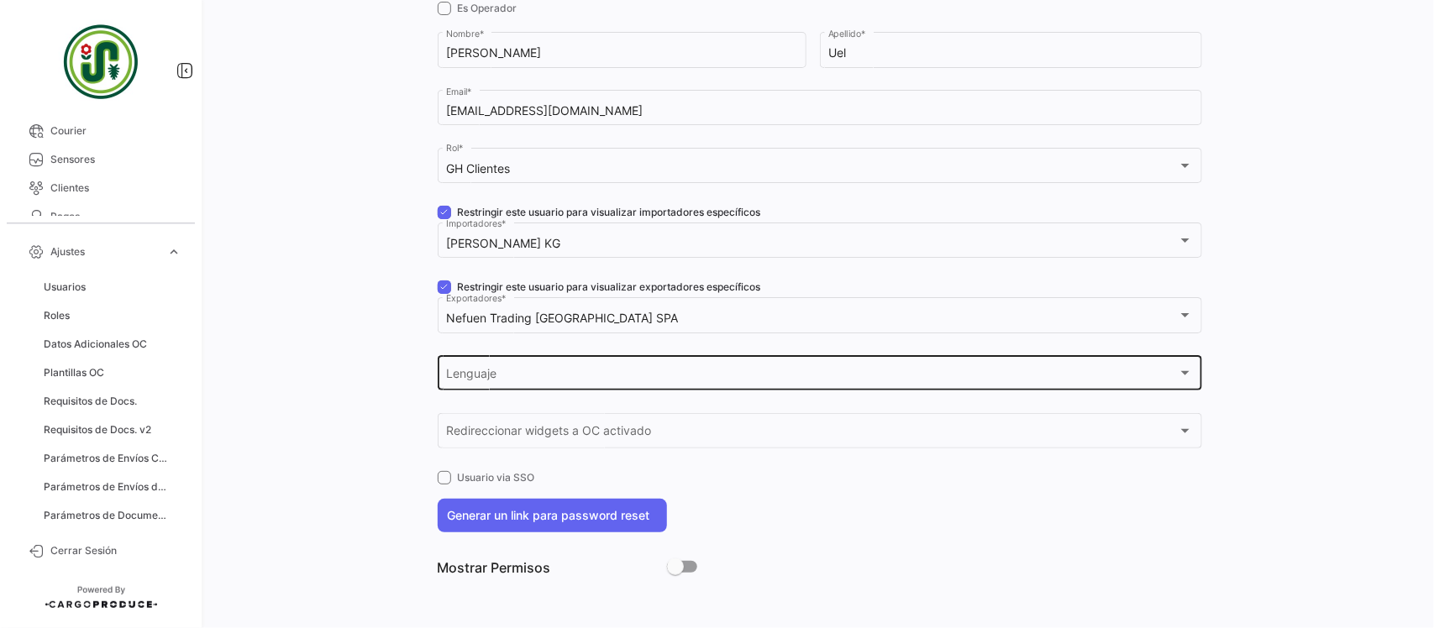
click at [527, 374] on div "Lenguaje" at bounding box center [812, 377] width 732 height 14
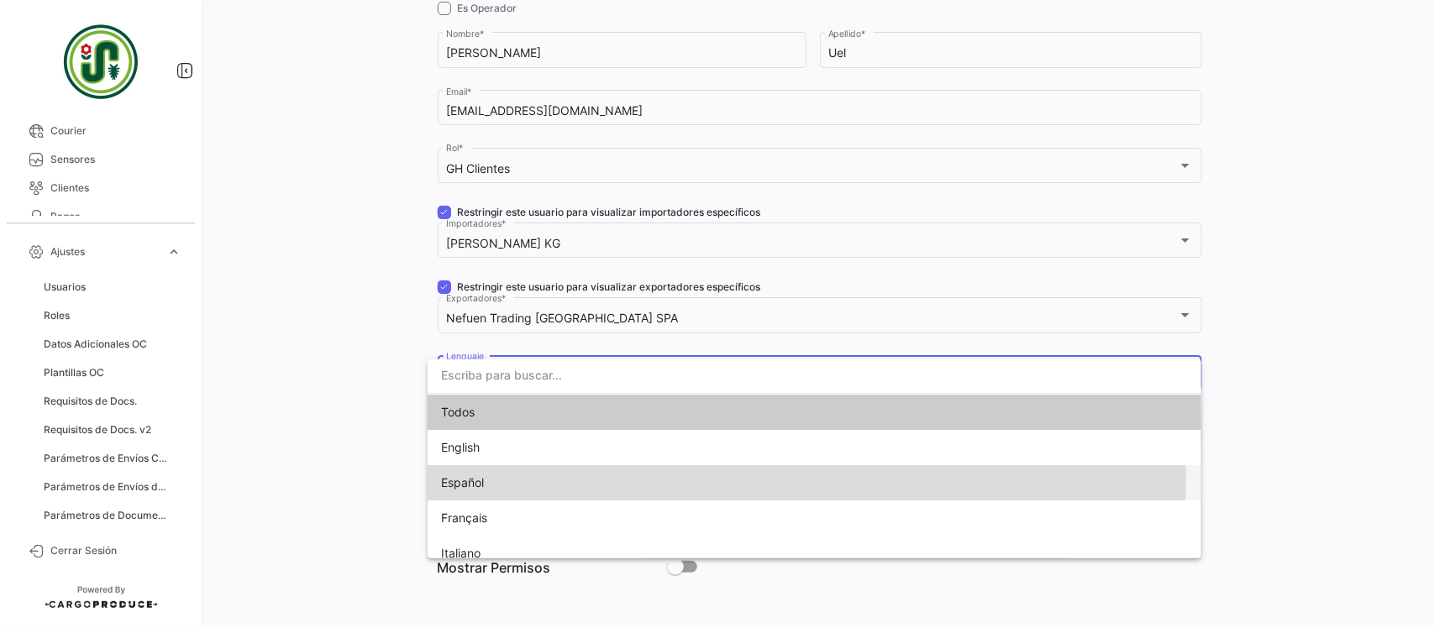
click at [519, 475] on span "Español" at bounding box center [558, 482] width 235 height 35
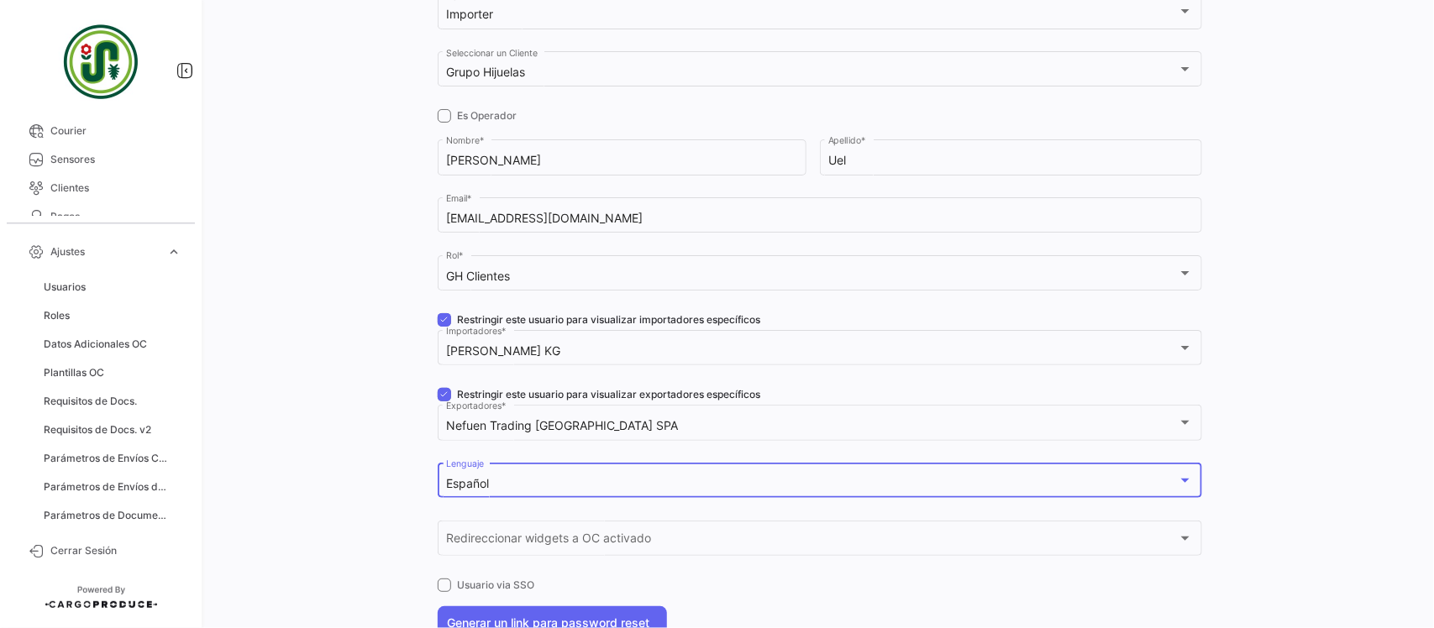
scroll to position [0, 0]
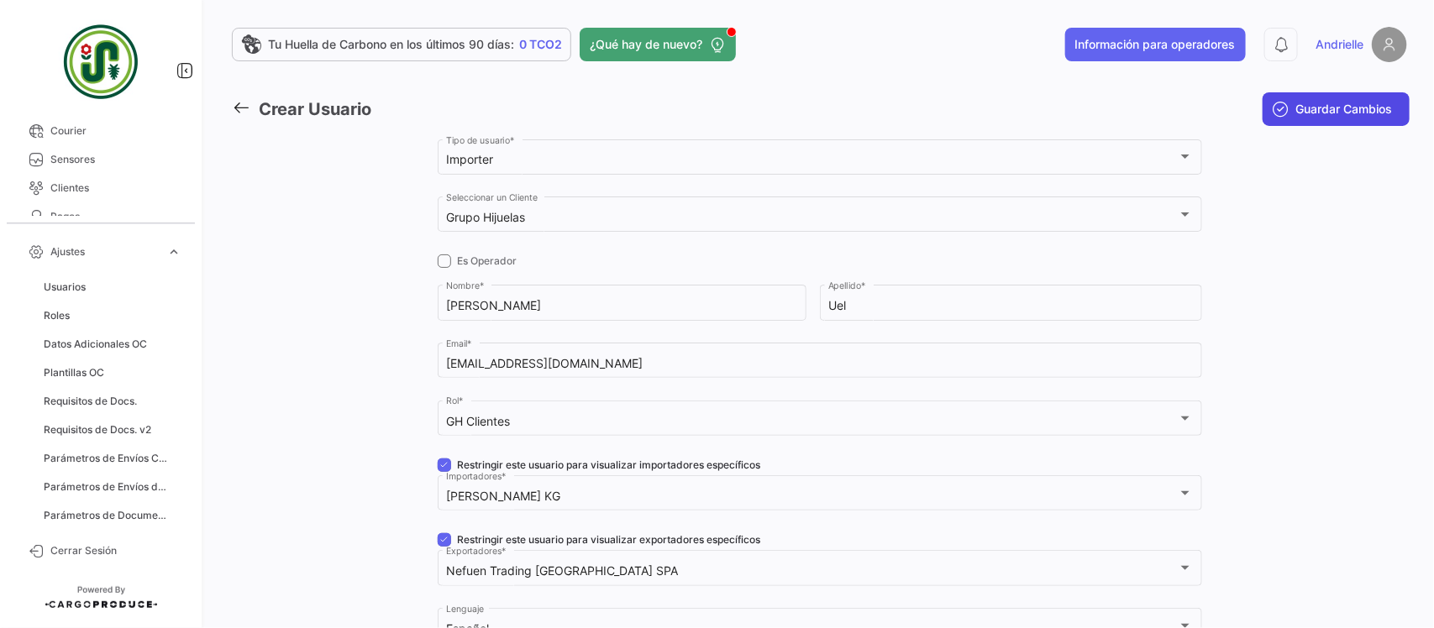
click at [1310, 105] on span "Guardar Cambios" at bounding box center [1344, 109] width 97 height 17
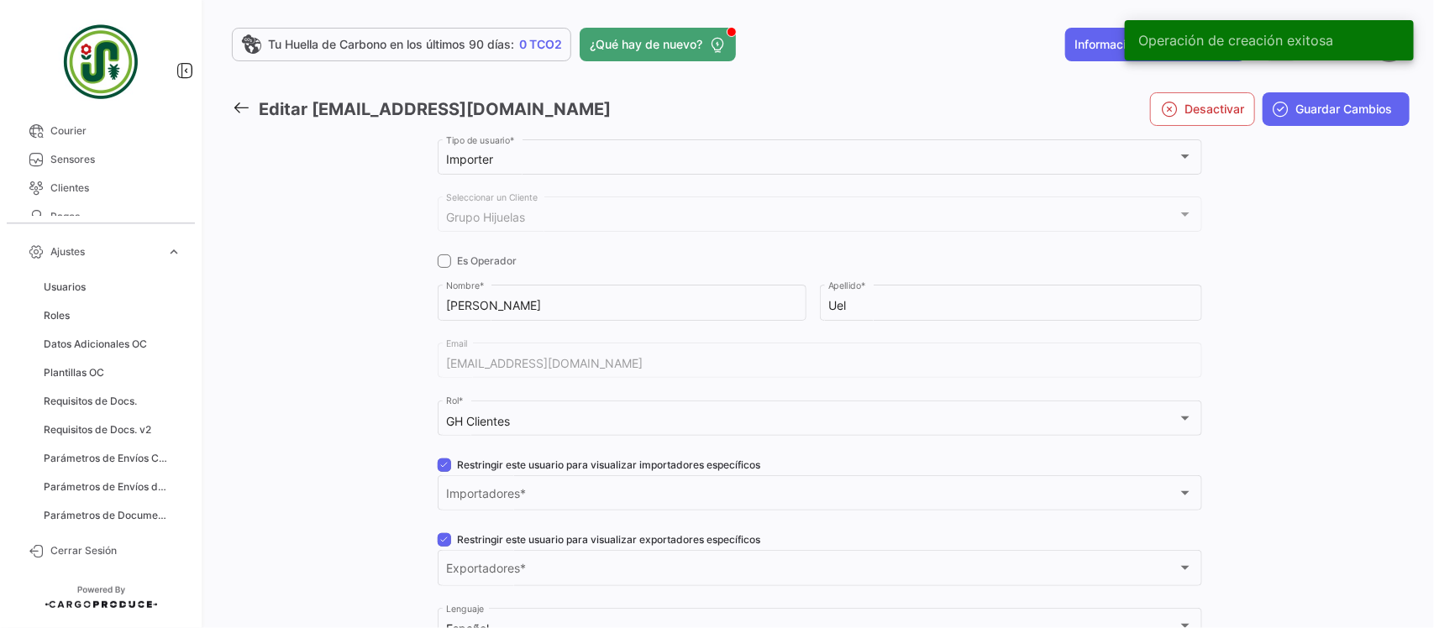
click at [237, 101] on icon at bounding box center [241, 107] width 18 height 18
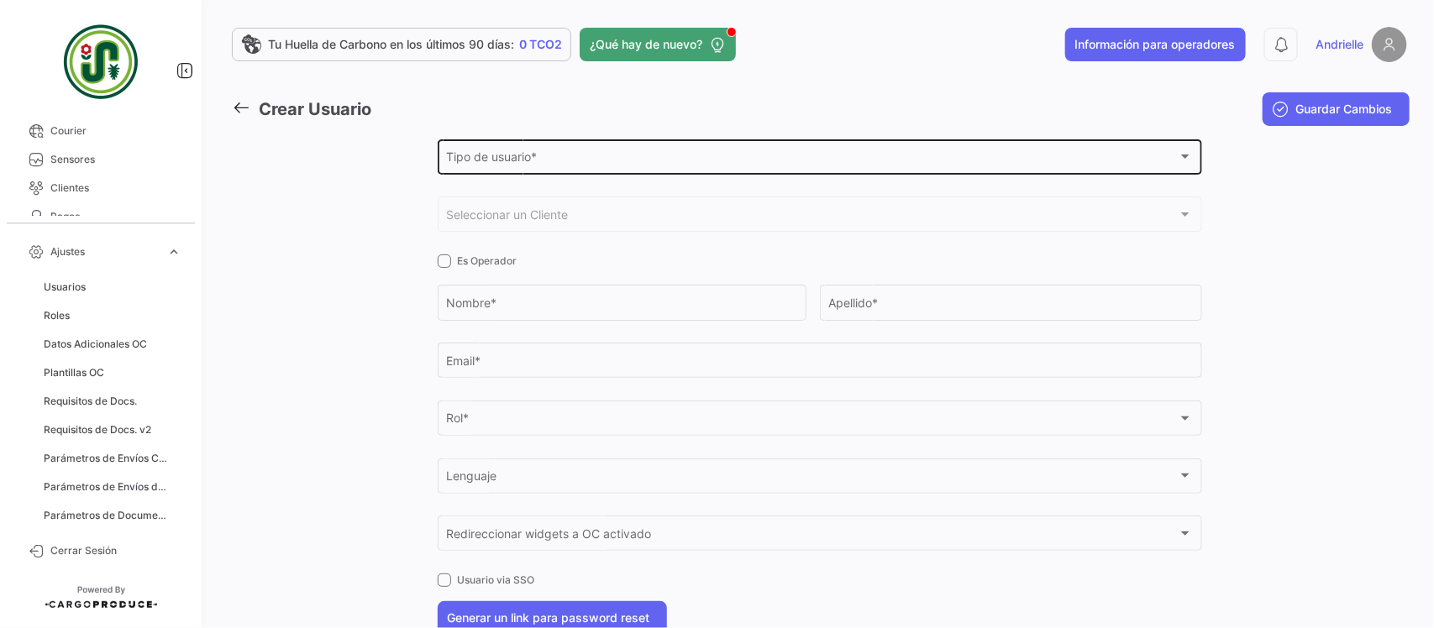
click at [506, 156] on span "Tipo de usuario *" at bounding box center [812, 160] width 732 height 14
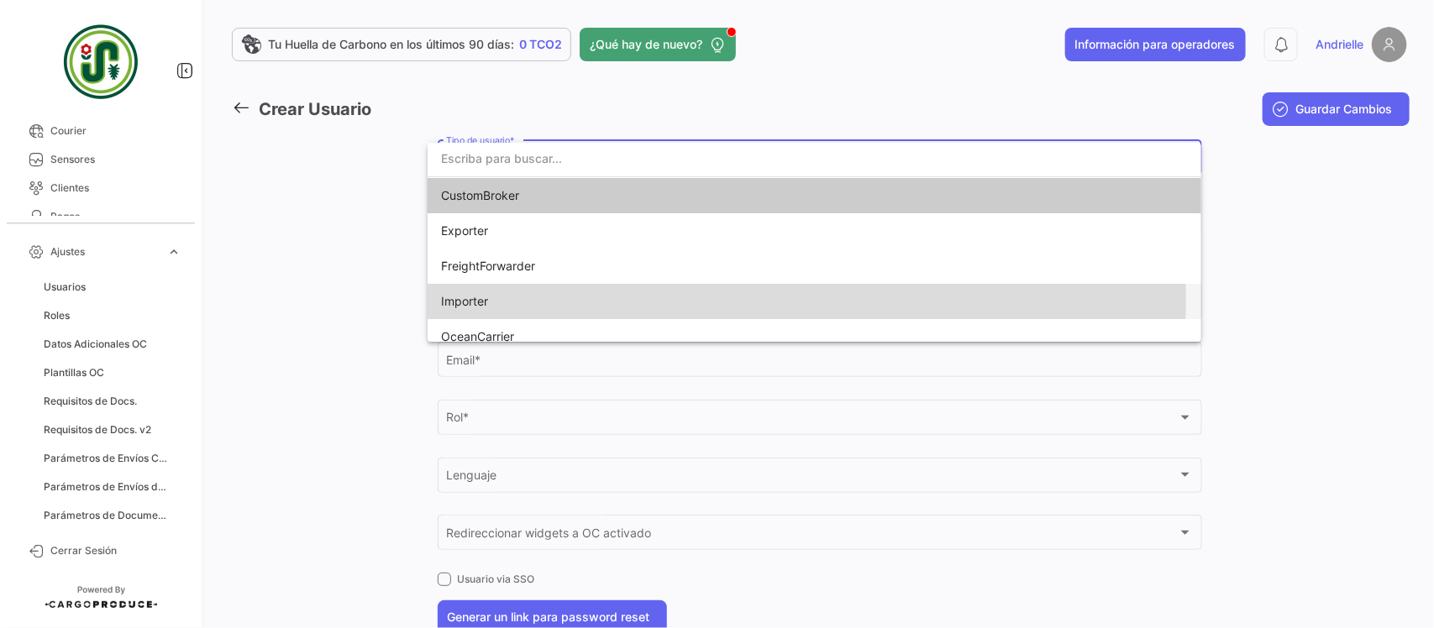
click at [506, 299] on span "Importer" at bounding box center [558, 301] width 235 height 35
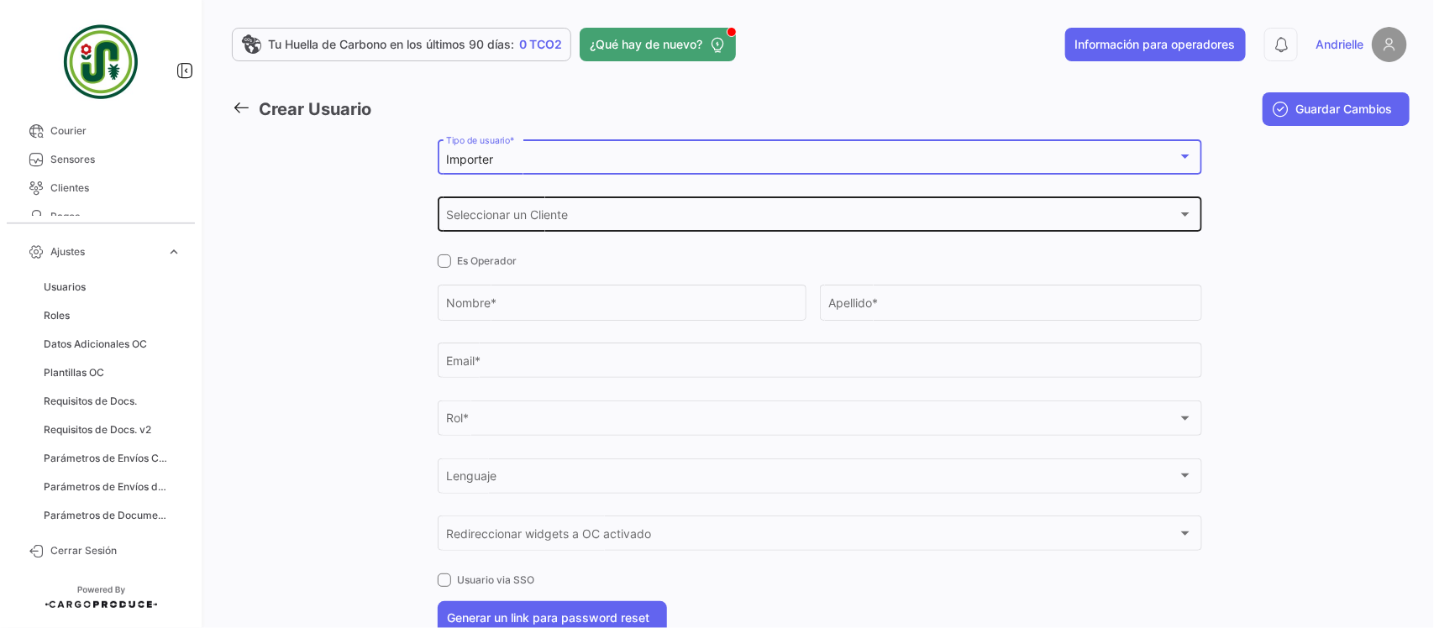
click at [511, 218] on span "Seleccionar un Cliente" at bounding box center [812, 218] width 732 height 14
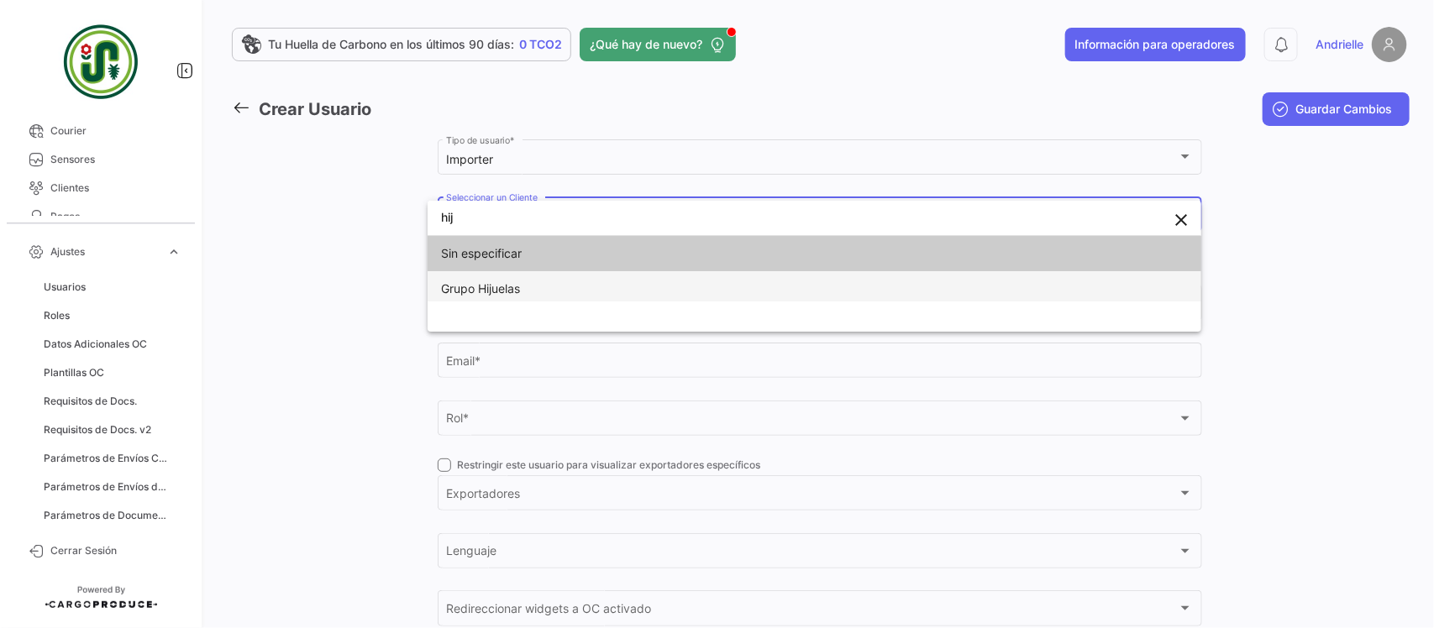
type input "hij"
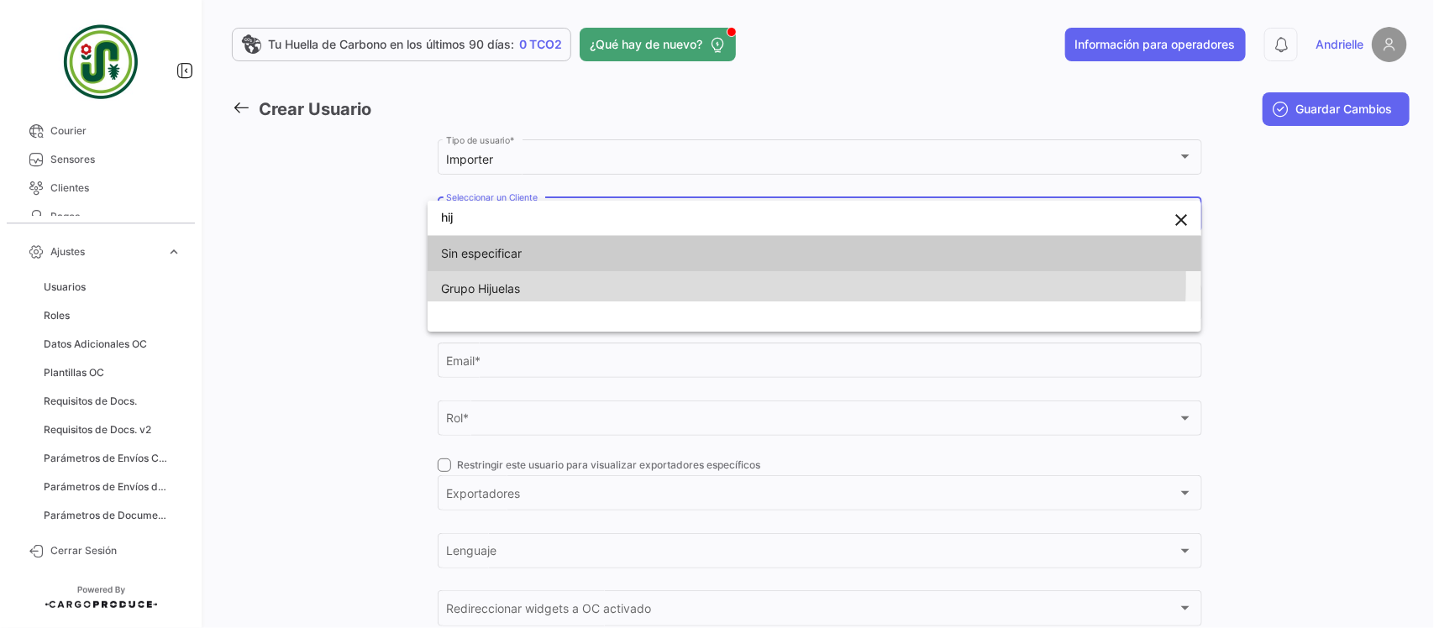
click at [547, 279] on span "Grupo Hijuelas" at bounding box center [558, 288] width 235 height 35
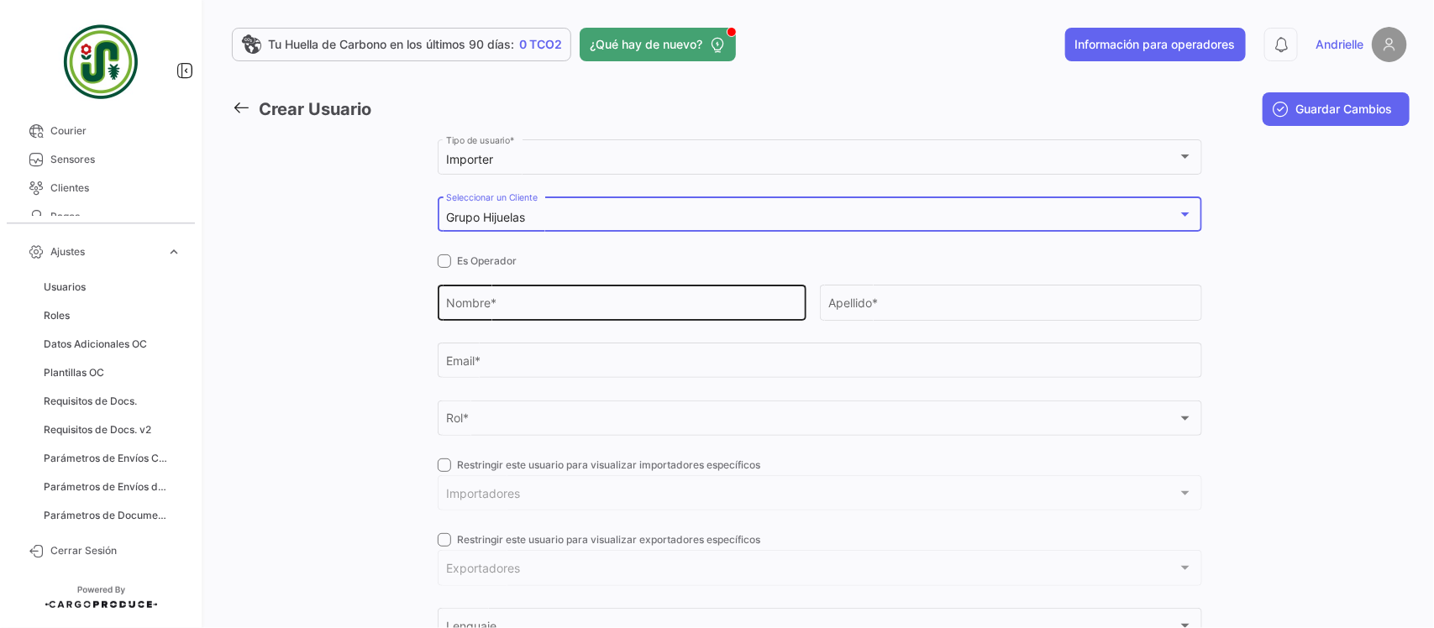
click at [501, 301] on input "Nombre *" at bounding box center [621, 306] width 351 height 14
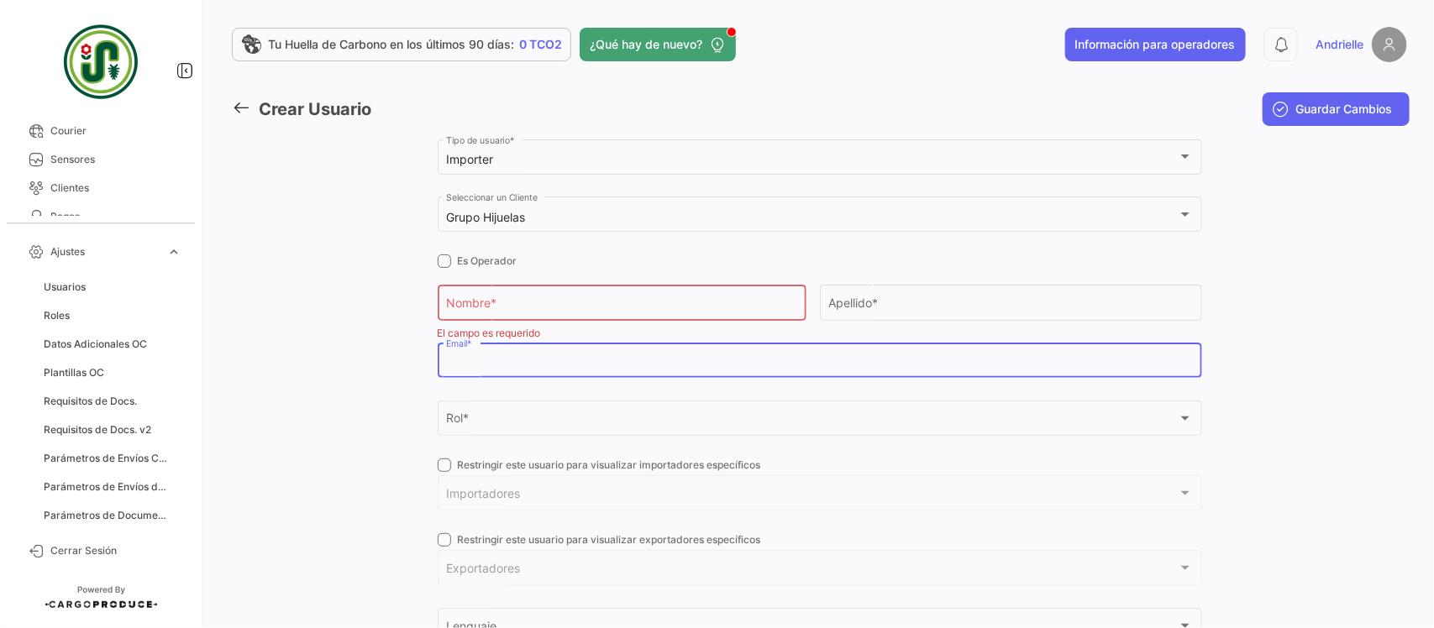
click at [500, 372] on div "Email *" at bounding box center [819, 359] width 747 height 39
paste input "[PERSON_NAME][EMAIL_ADDRESS][DOMAIN_NAME]"
type input "[PERSON_NAME][EMAIL_ADDRESS][DOMAIN_NAME]"
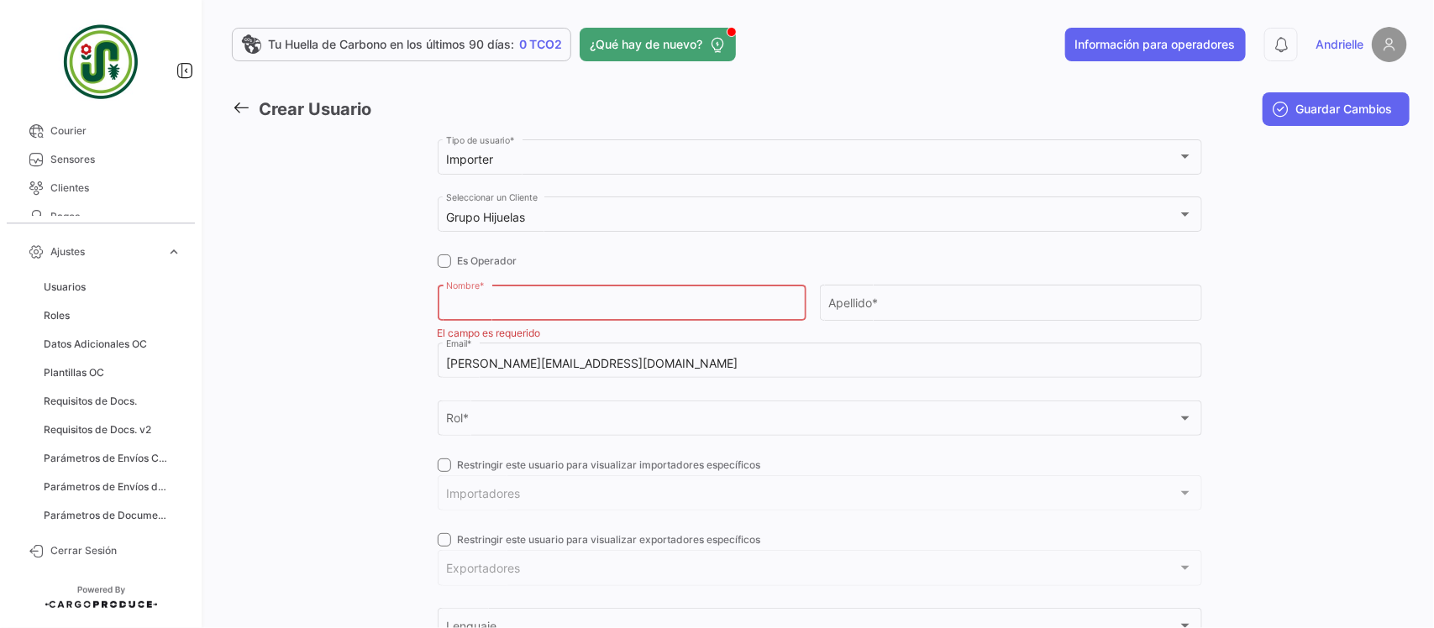
click at [479, 305] on input "Nombre *" at bounding box center [621, 306] width 351 height 14
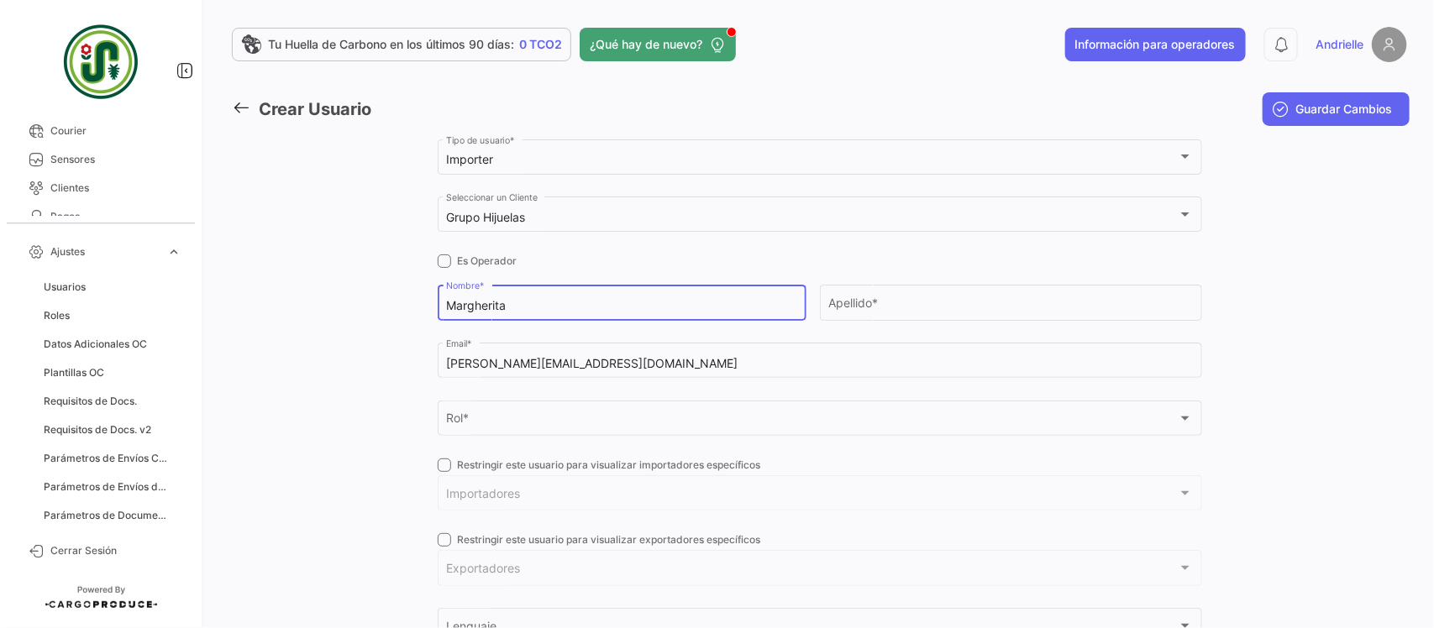
type input "Margherita"
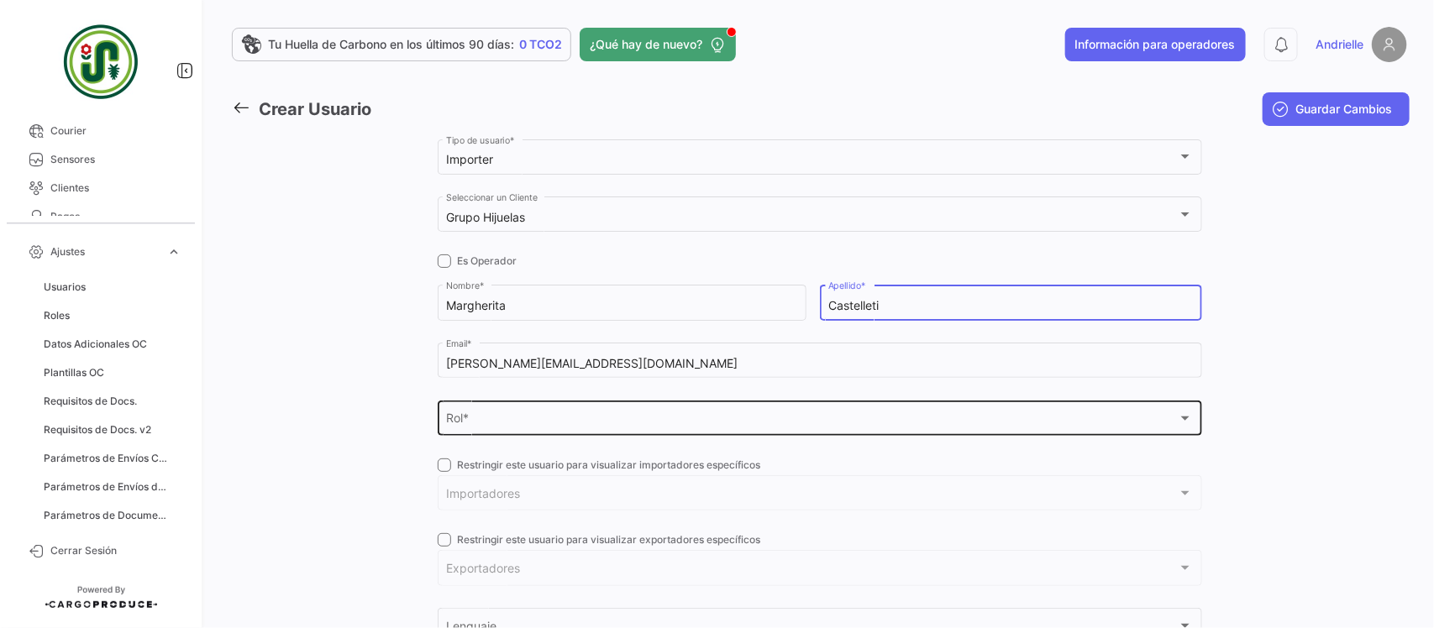
type input "Castelleti"
click at [613, 424] on div "Rol *" at bounding box center [812, 422] width 732 height 14
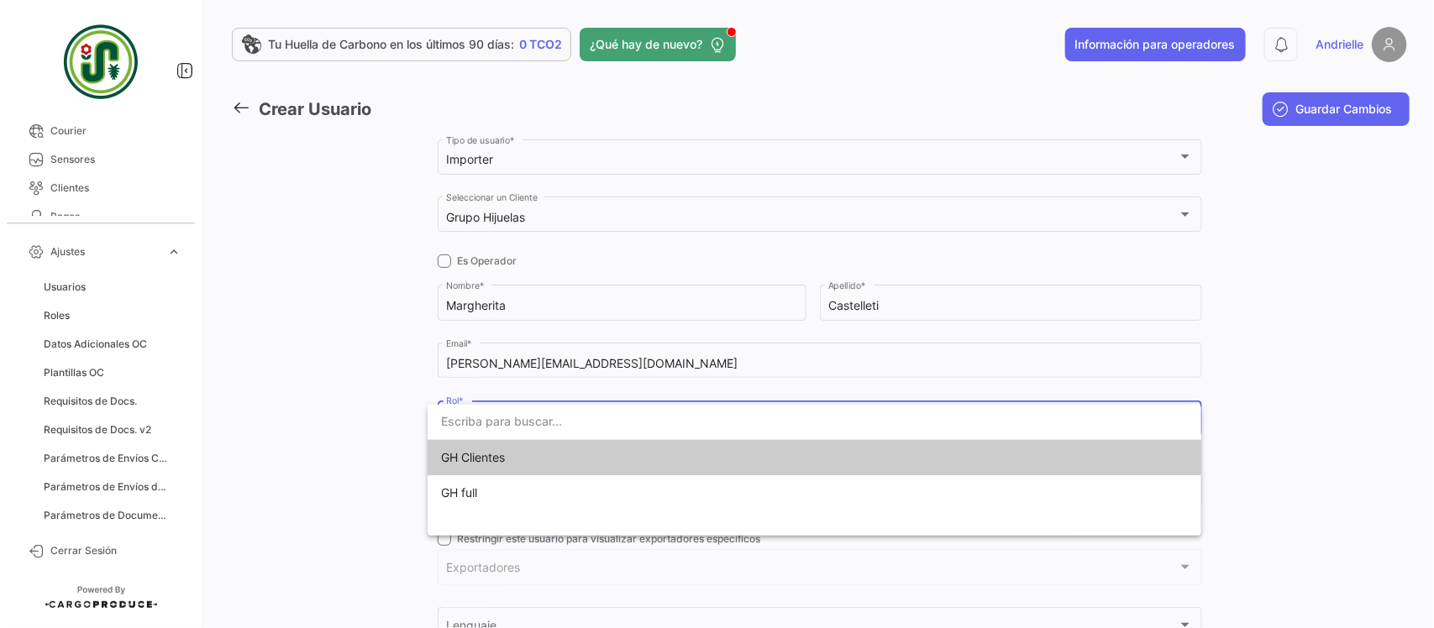
drag, startPoint x: 568, startPoint y: 454, endPoint x: 563, endPoint y: 463, distance: 10.5
click at [569, 454] on span "GH Clientes" at bounding box center [558, 457] width 235 height 35
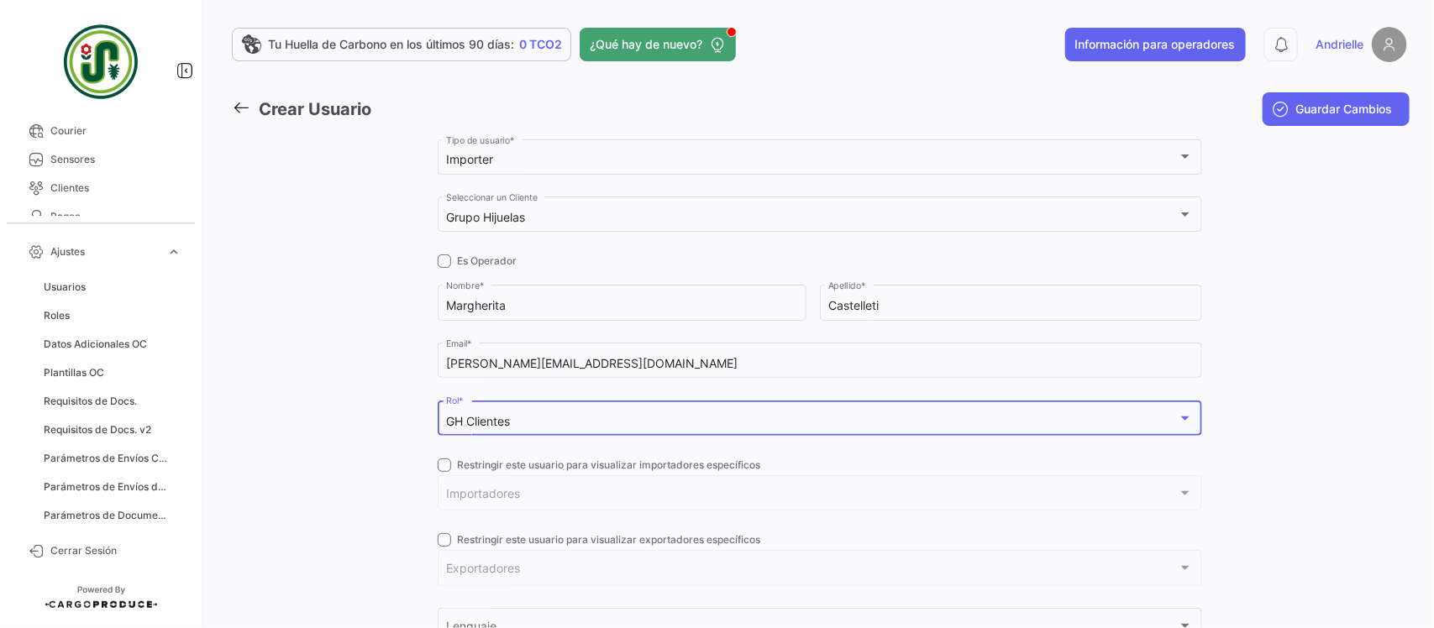
drag, startPoint x: 443, startPoint y: 466, endPoint x: 471, endPoint y: 491, distance: 38.1
click at [443, 466] on span at bounding box center [444, 465] width 13 height 13
click at [443, 472] on input "Restringir este usuario para visualizar importadores específicos" at bounding box center [443, 472] width 1 height 1
checkbox input "true"
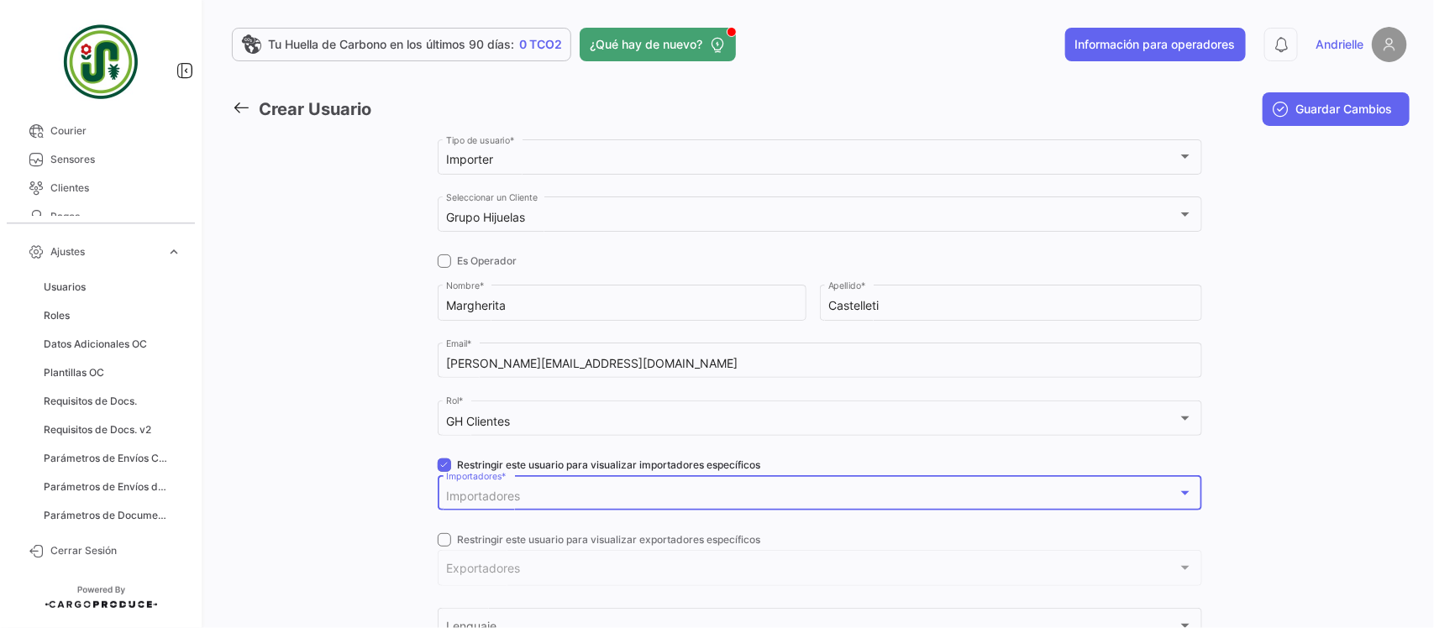
click at [481, 503] on span "Importadores" at bounding box center [483, 496] width 74 height 14
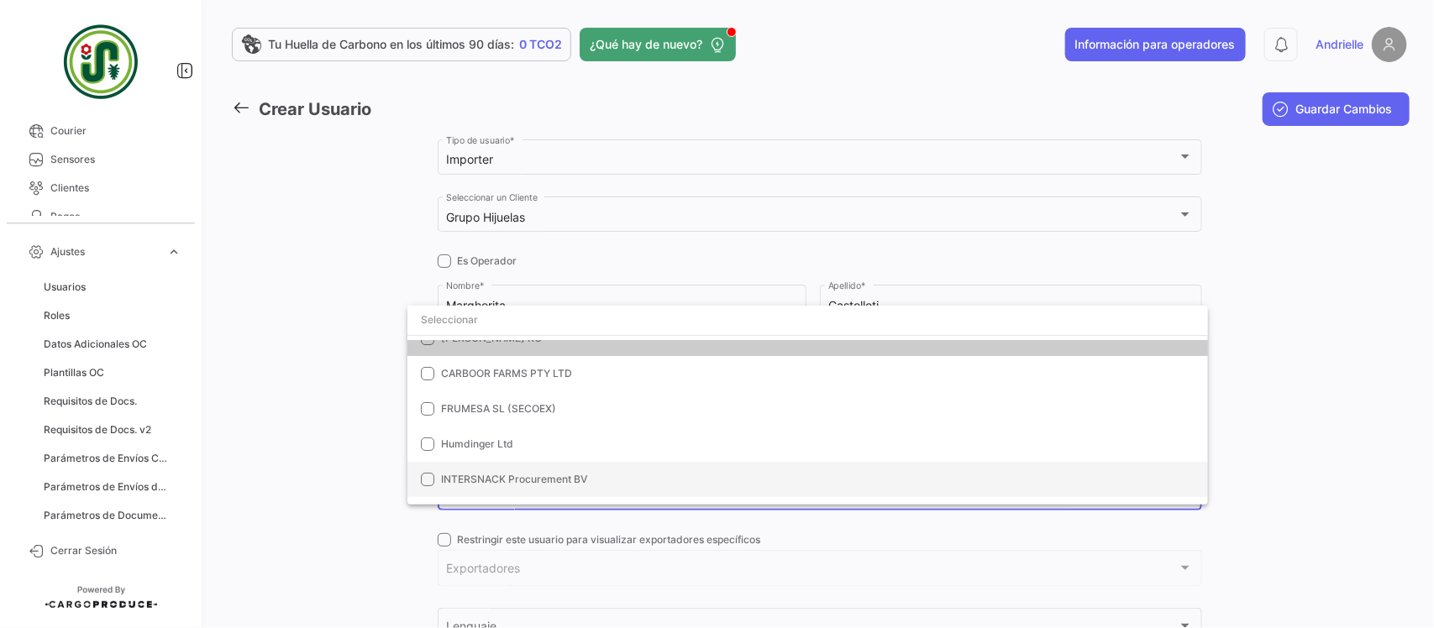
scroll to position [82, 0]
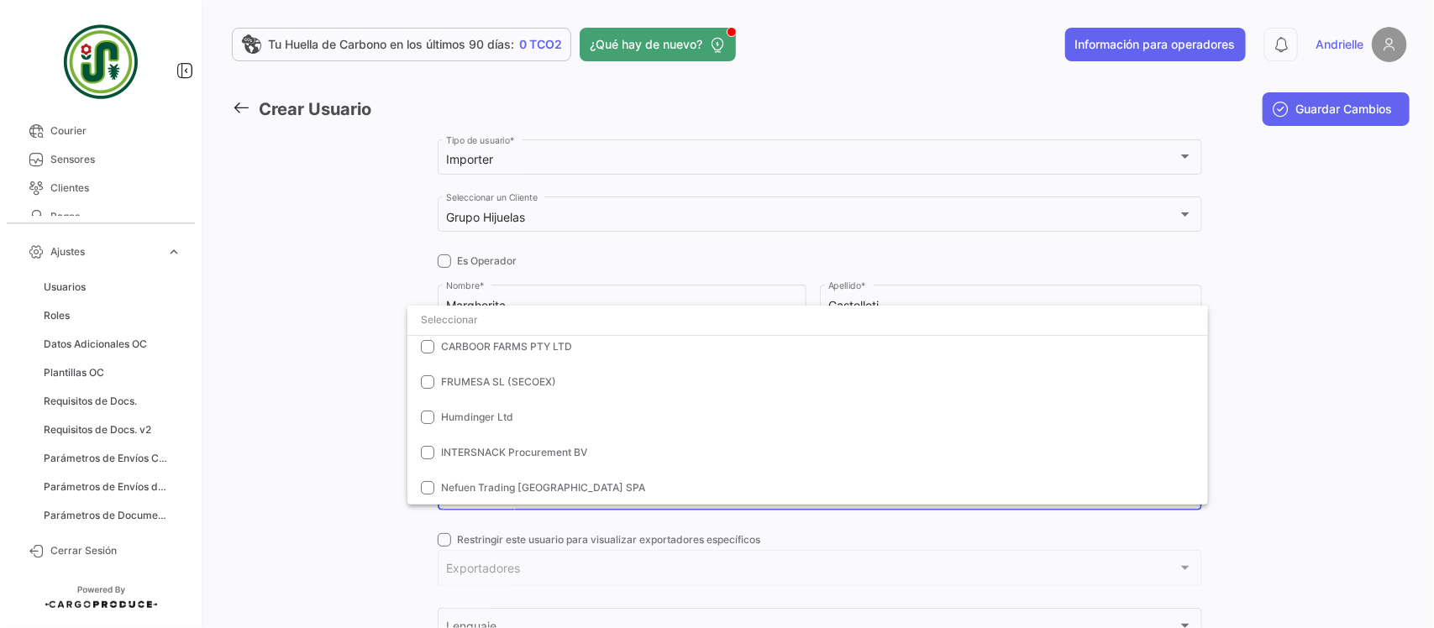
click at [288, 189] on div at bounding box center [717, 314] width 1434 height 628
